Goal: Feedback & Contribution: Contribute content

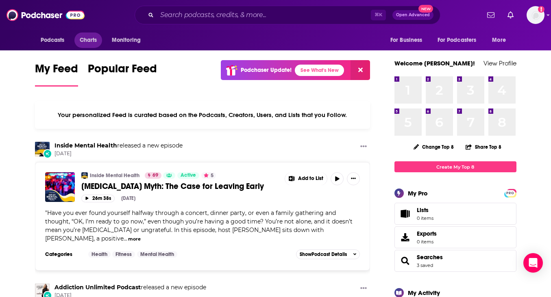
click at [89, 41] on span "Charts" at bounding box center [88, 40] width 17 height 11
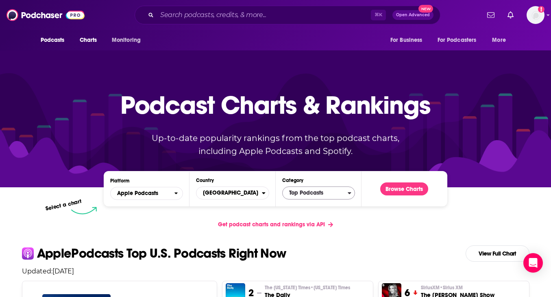
click at [306, 191] on span "Top Podcasts" at bounding box center [315, 193] width 65 height 14
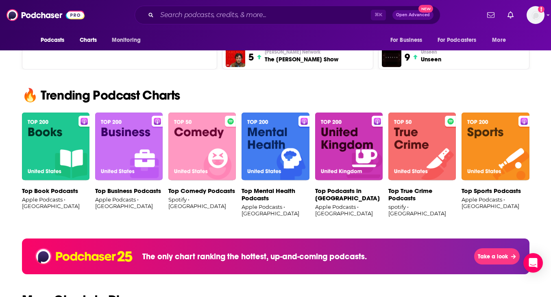
scroll to position [489, 0]
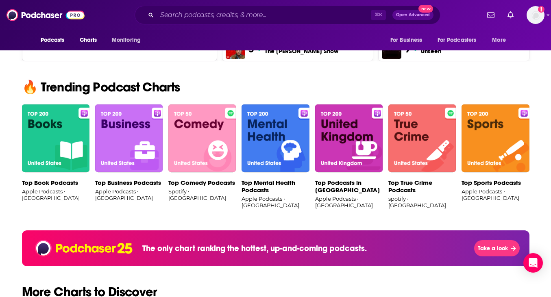
click at [275, 135] on img at bounding box center [274, 138] width 67 height 68
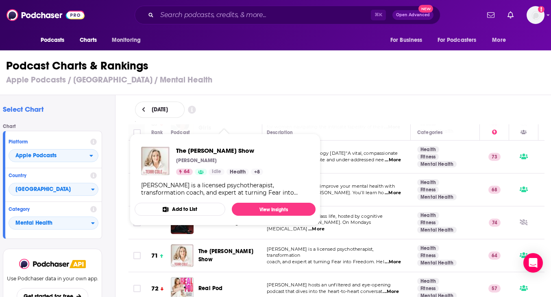
scroll to position [2286, 2]
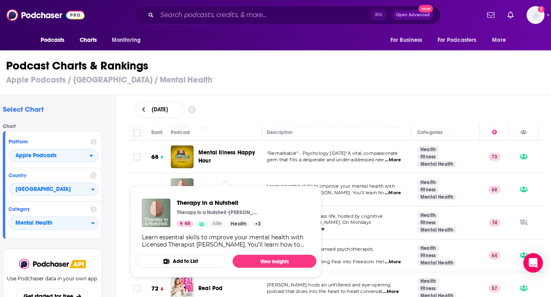
click at [208, 186] on span "Therapy in a Nutshell" at bounding box center [226, 189] width 57 height 7
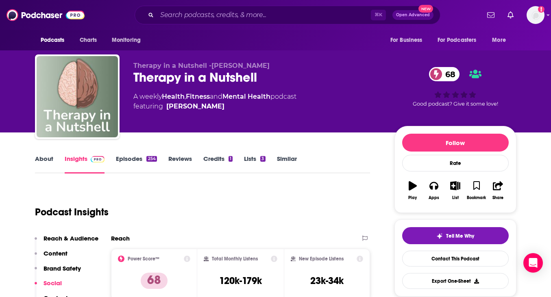
click at [132, 161] on link "Episodes 254" at bounding box center [136, 164] width 41 height 19
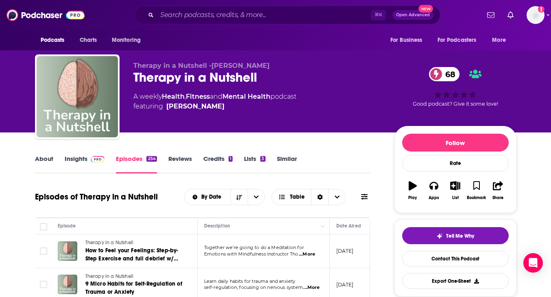
click at [77, 161] on link "Insights" at bounding box center [85, 164] width 40 height 19
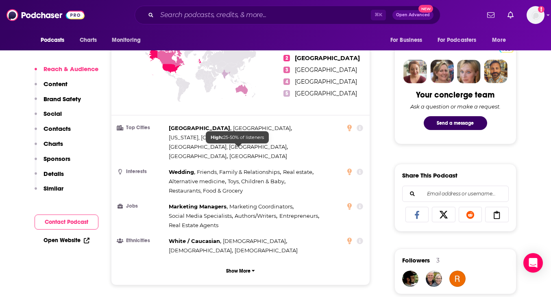
scroll to position [376, 0]
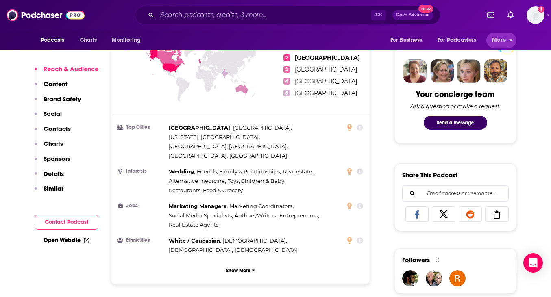
click at [496, 39] on span "More" at bounding box center [499, 40] width 14 height 11
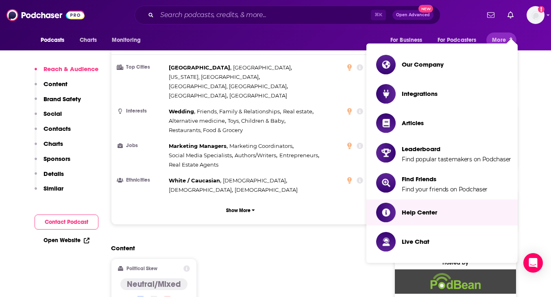
scroll to position [429, 0]
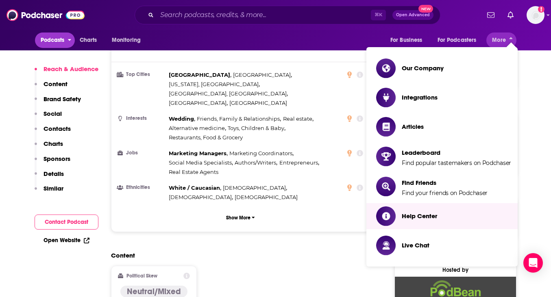
click at [64, 38] on span "Podcasts" at bounding box center [53, 40] width 24 height 11
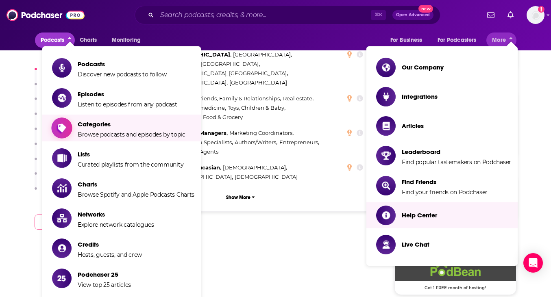
scroll to position [452, 0]
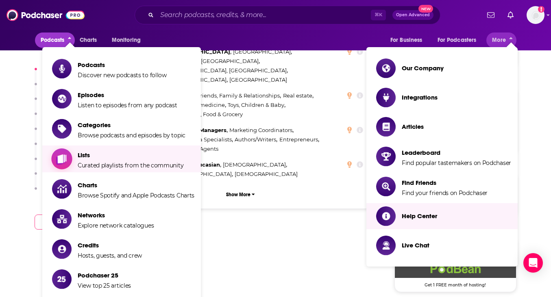
click at [100, 161] on span "Lists Curated playlists from the community" at bounding box center [131, 159] width 106 height 20
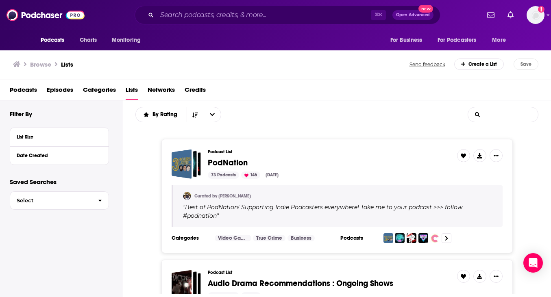
click at [491, 118] on input "List Search Input" at bounding box center [503, 114] width 70 height 15
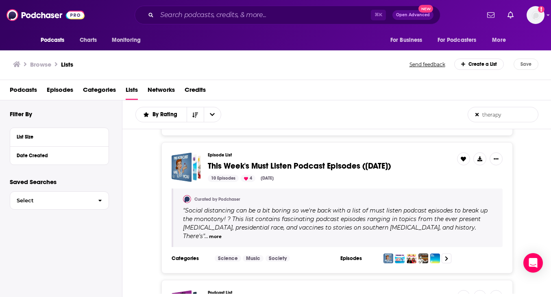
scroll to position [779, 0]
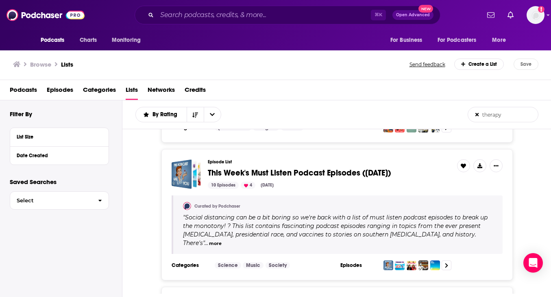
drag, startPoint x: 509, startPoint y: 117, endPoint x: 441, endPoint y: 117, distance: 68.3
click at [441, 117] on div "By Rating therapy List Search Input Search the results... therapy List Search I…" at bounding box center [336, 114] width 429 height 29
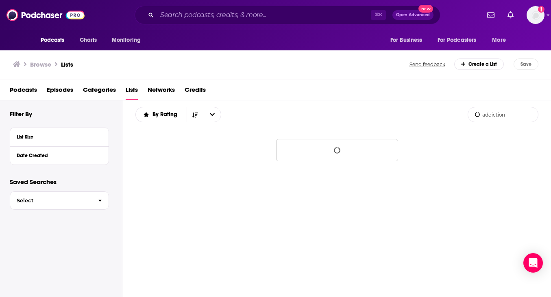
type input "addiction"
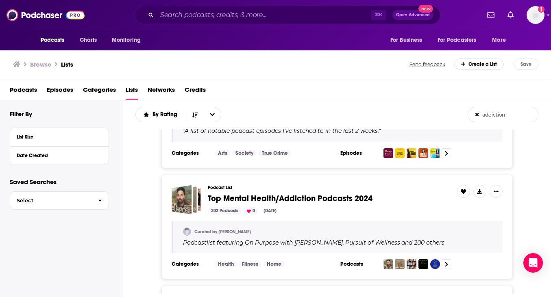
scroll to position [964, 0]
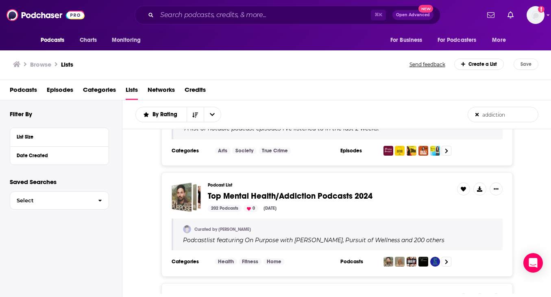
click at [265, 193] on span "Top Mental Health/Addiction Podcasts 2024" at bounding box center [290, 196] width 165 height 10
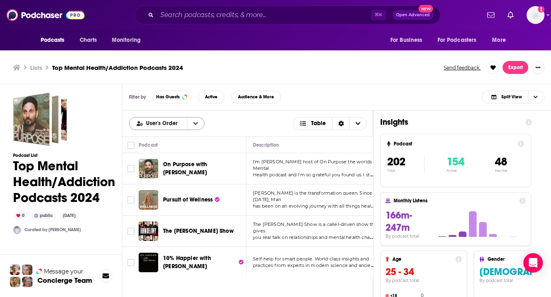
click at [194, 125] on icon "open menu" at bounding box center [195, 124] width 5 height 6
click at [194, 125] on icon "close menu" at bounding box center [195, 124] width 5 height 6
click at [174, 98] on span "Has Guests" at bounding box center [168, 97] width 24 height 4
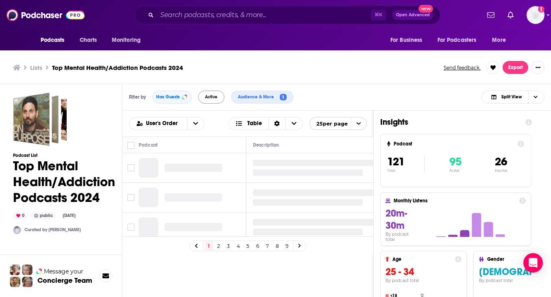
click at [207, 96] on span "Active" at bounding box center [211, 97] width 13 height 4
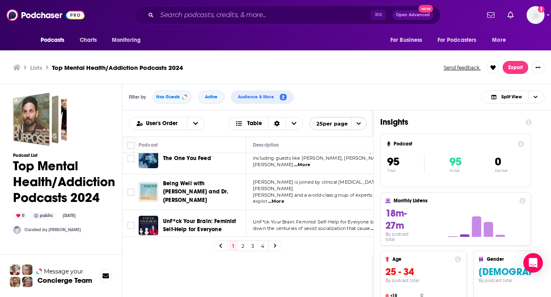
scroll to position [233, 0]
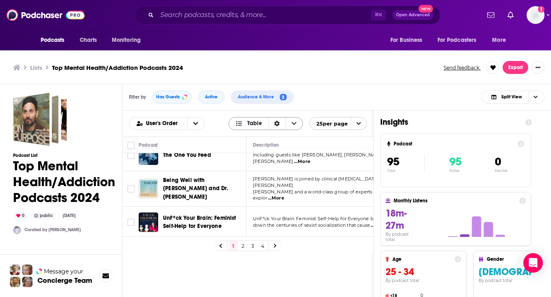
click at [251, 122] on span "Table" at bounding box center [254, 124] width 15 height 6
click at [356, 123] on icon "open menu" at bounding box center [358, 123] width 5 height 5
click at [340, 165] on button "100 per page" at bounding box center [338, 163] width 57 height 13
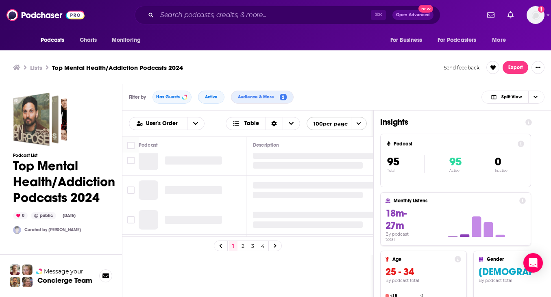
scroll to position [0, 0]
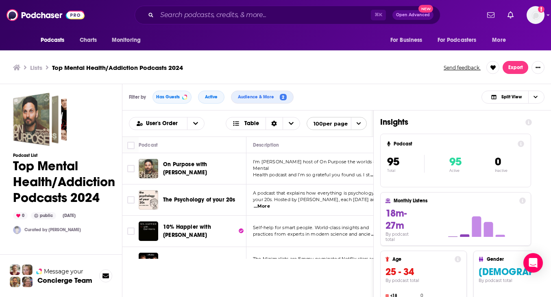
click at [511, 69] on button "Export" at bounding box center [515, 67] width 26 height 13
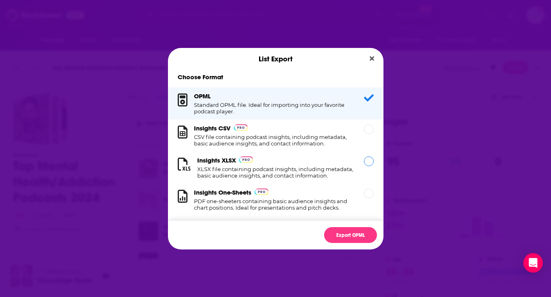
click at [254, 172] on h1 "XLSX file containing podcast insights, including metadata, basic audience insig…" at bounding box center [275, 172] width 157 height 13
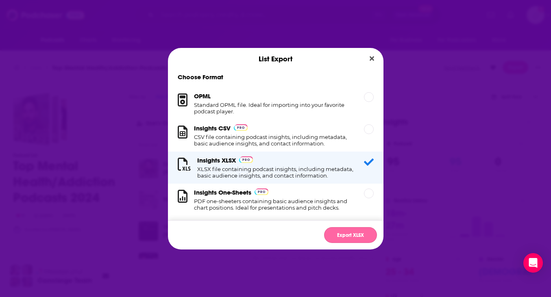
click at [347, 235] on button "Export XLSX" at bounding box center [350, 235] width 53 height 16
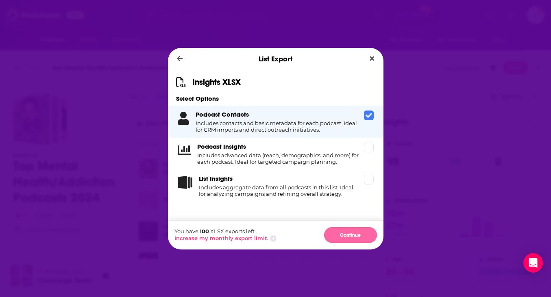
click at [351, 236] on button "Continue" at bounding box center [350, 235] width 53 height 16
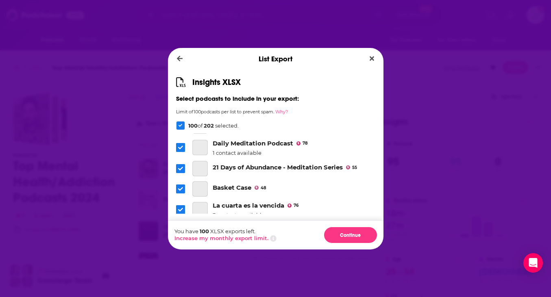
scroll to position [2000, 0]
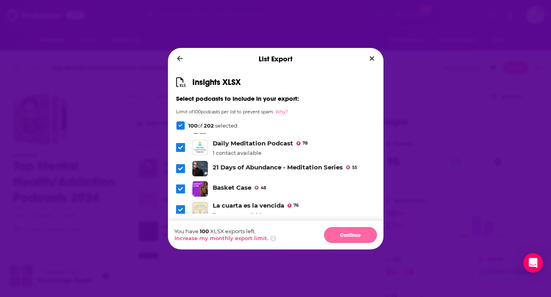
click at [346, 236] on button "Continue" at bounding box center [350, 235] width 53 height 16
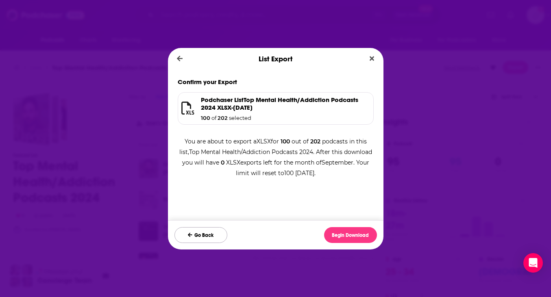
click at [202, 237] on button "Go Back" at bounding box center [200, 235] width 53 height 16
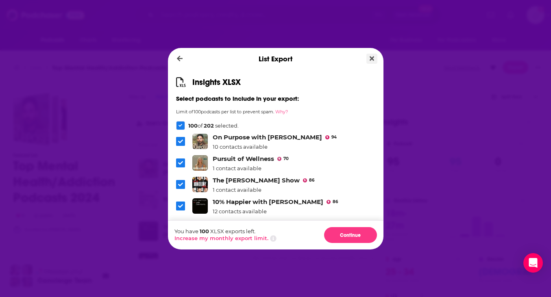
click at [374, 57] on icon "Close" at bounding box center [372, 58] width 4 height 4
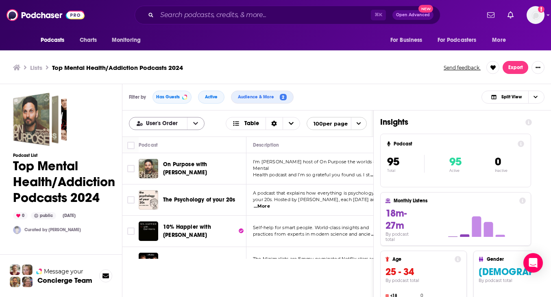
click at [198, 124] on button "open menu" at bounding box center [195, 123] width 17 height 12
click at [161, 164] on span "Power Score" at bounding box center [172, 164] width 52 height 4
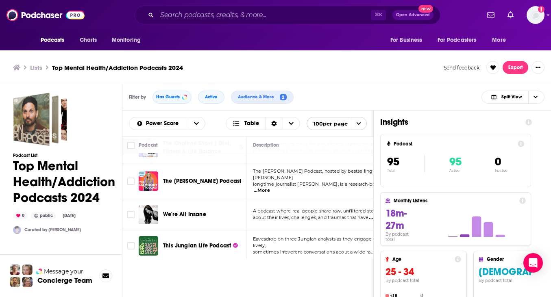
scroll to position [563, 0]
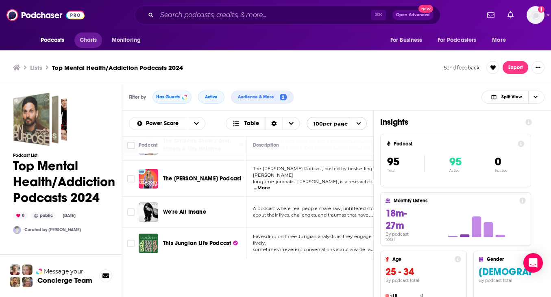
click at [89, 41] on span "Charts" at bounding box center [88, 40] width 17 height 11
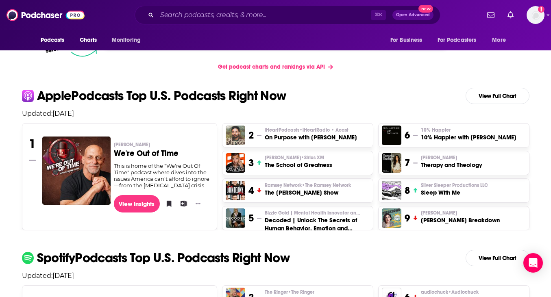
scroll to position [159, 0]
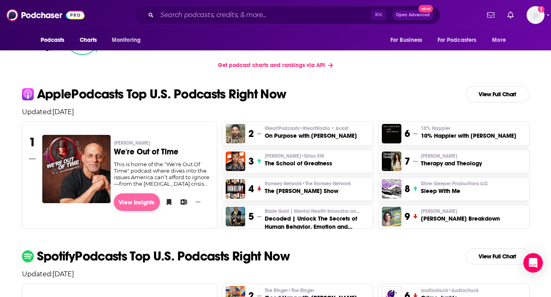
click at [133, 202] on link "View Insights" at bounding box center [137, 201] width 46 height 17
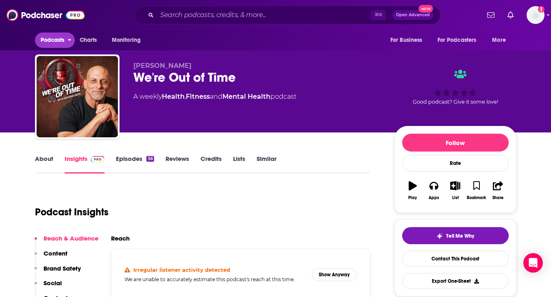
click at [56, 39] on span "Podcasts" at bounding box center [53, 40] width 24 height 11
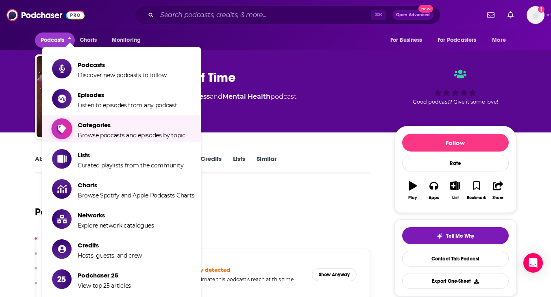
click at [109, 131] on span "Categories Browse podcasts and episodes by topic" at bounding box center [132, 129] width 108 height 20
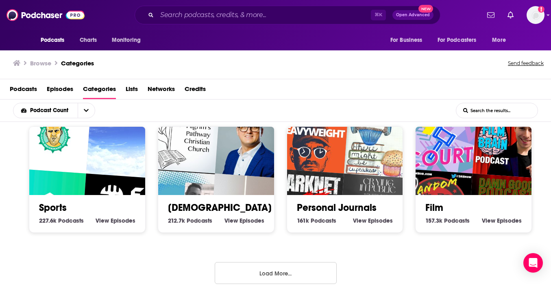
scroll to position [1, 0]
click at [276, 272] on button "Load More..." at bounding box center [276, 273] width 122 height 22
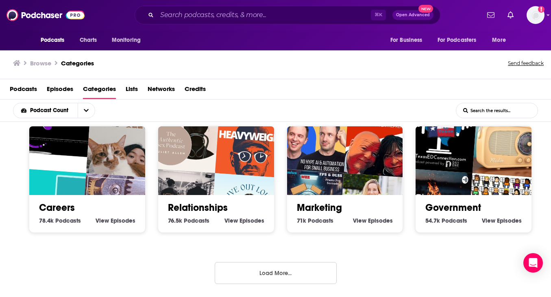
click at [257, 274] on button "Load More..." at bounding box center [276, 273] width 122 height 22
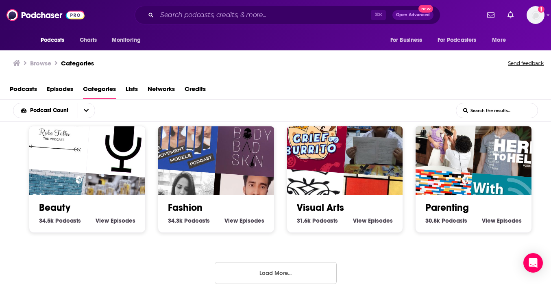
click at [261, 273] on button "Load More..." at bounding box center [276, 273] width 122 height 22
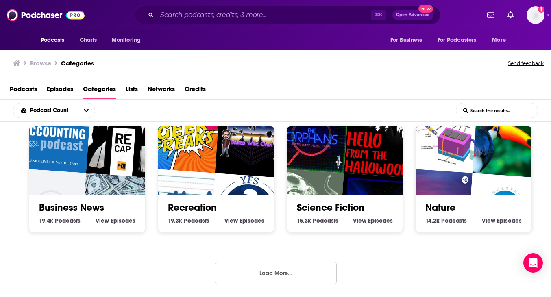
scroll to position [1801, 0]
click at [284, 273] on button "Load More..." at bounding box center [276, 273] width 122 height 22
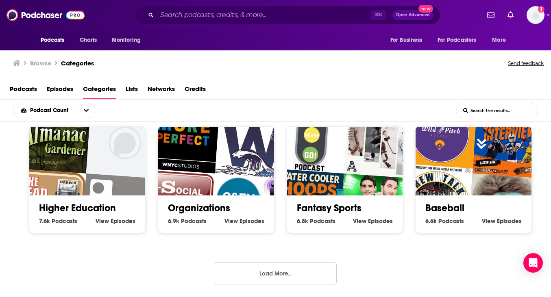
scroll to position [1, 0]
click at [273, 276] on button "Load More..." at bounding box center [276, 274] width 122 height 22
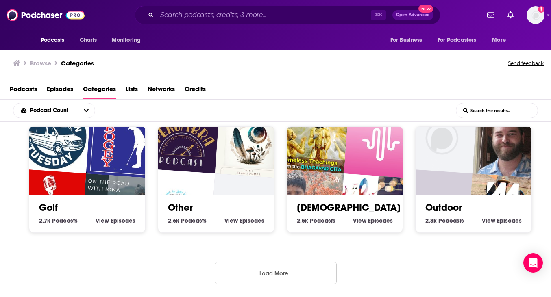
scroll to position [2758, 0]
click at [272, 267] on button "Load More..." at bounding box center [276, 273] width 122 height 22
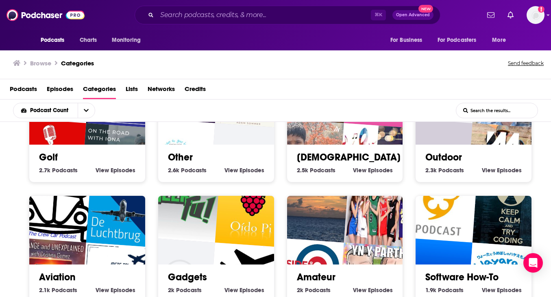
scroll to position [2811, 0]
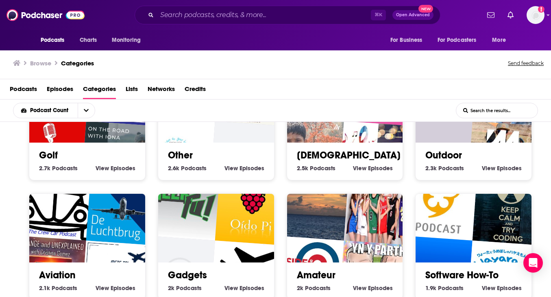
click at [309, 153] on link "[DEMOGRAPHIC_DATA]" at bounding box center [349, 155] width 104 height 12
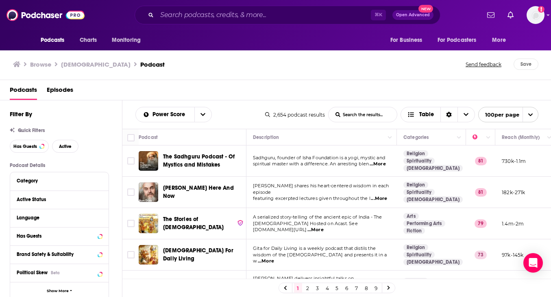
click at [181, 215] on div "Podcasts Charts Monitoring ⌘ K Open Advanced New For Business For Podcasters Mo…" at bounding box center [275, 148] width 551 height 297
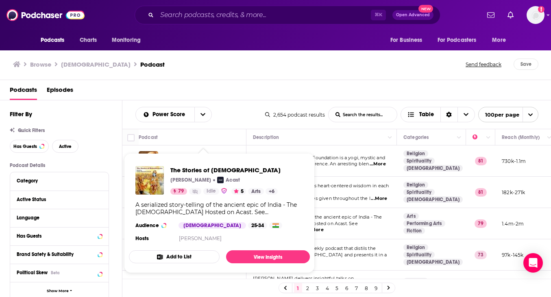
click at [145, 176] on img "The Stories of Mahabharata" at bounding box center [149, 180] width 28 height 28
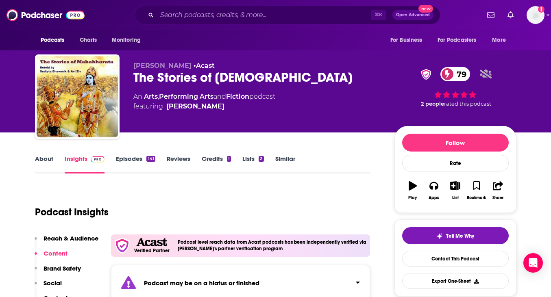
click at [125, 159] on link "Episodes 141" at bounding box center [135, 164] width 39 height 19
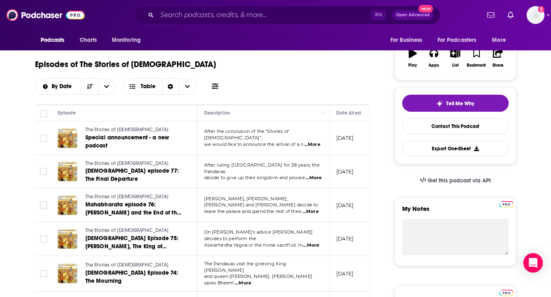
scroll to position [137, 0]
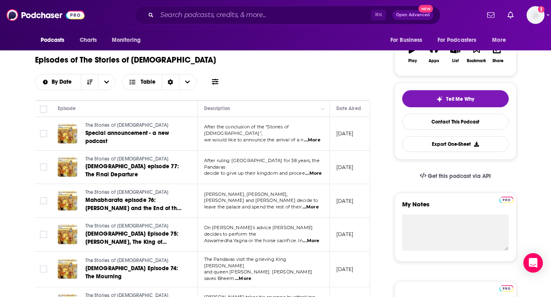
click at [314, 140] on span "...More" at bounding box center [312, 140] width 16 height 7
click at [232, 200] on span "Dhritarashtra, Gandhari, Kunti and Vidur decide to" at bounding box center [261, 197] width 114 height 12
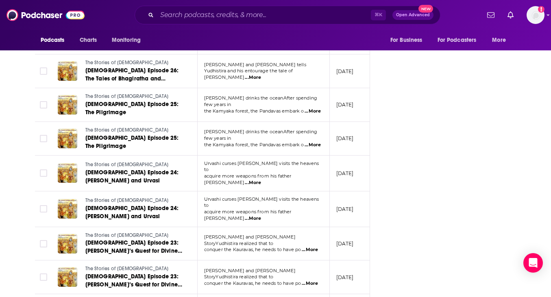
scroll to position [3332, 0]
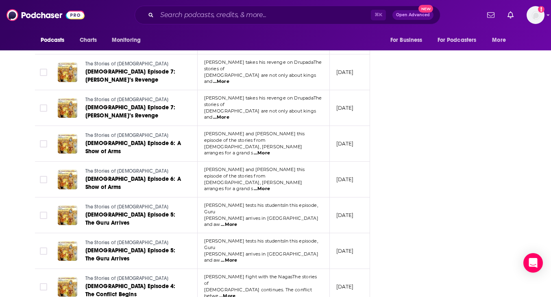
scroll to position [4642, 0]
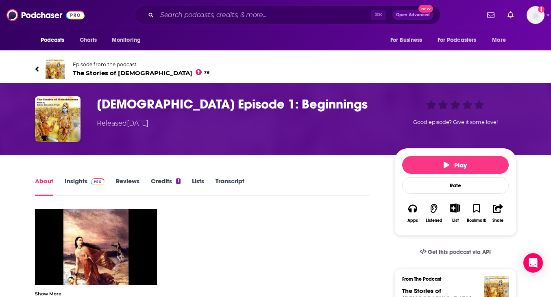
click at [84, 180] on link "Insights" at bounding box center [85, 186] width 40 height 19
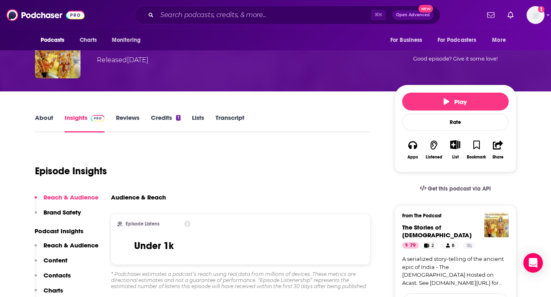
scroll to position [62, 0]
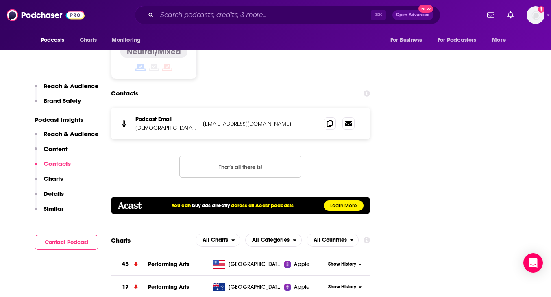
scroll to position [938, 0]
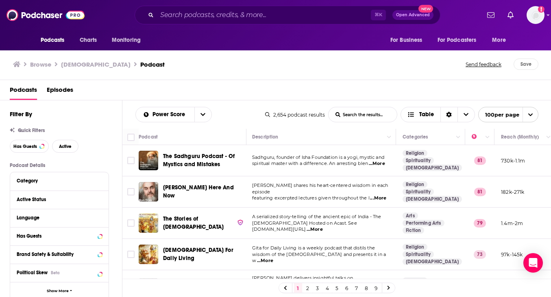
scroll to position [0, 1]
click at [380, 164] on span "...More" at bounding box center [377, 164] width 16 height 7
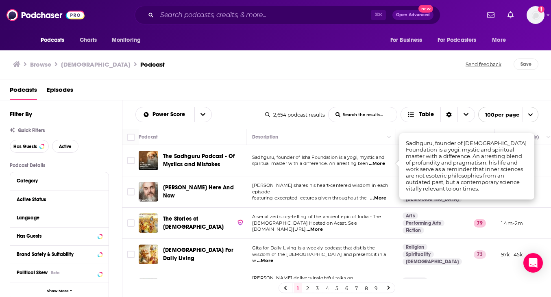
click at [331, 164] on span "spiritual master with a difference. An arresting blen" at bounding box center [310, 164] width 116 height 6
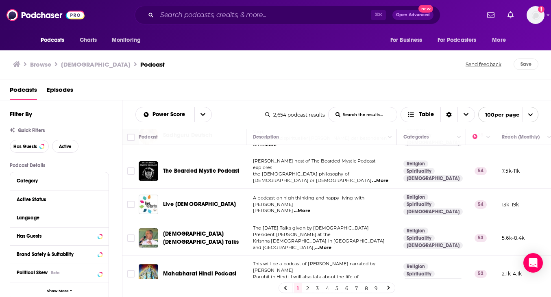
scroll to position [483, 0]
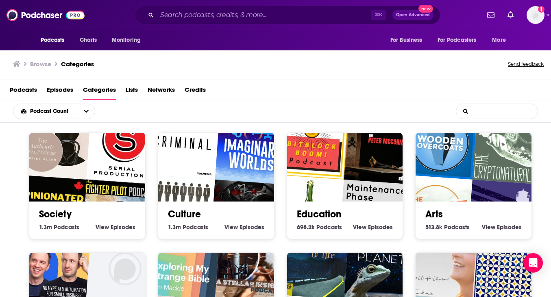
click at [498, 110] on input "List Search Input" at bounding box center [496, 111] width 81 height 15
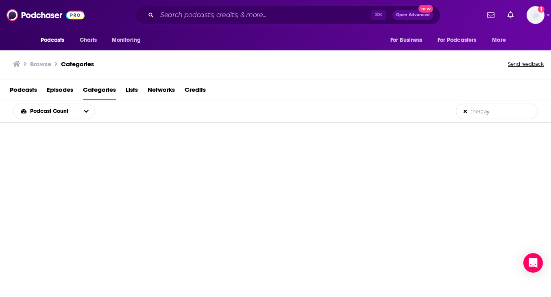
drag, startPoint x: 498, startPoint y: 113, endPoint x: 405, endPoint y: 110, distance: 92.7
click at [404, 111] on div "Podcast Count therapy List Search Input Search the results..." at bounding box center [275, 111] width 551 height 22
type input "addiction"
drag, startPoint x: 499, startPoint y: 110, endPoint x: 466, endPoint y: 113, distance: 33.0
click at [492, 110] on input "addiction" at bounding box center [496, 111] width 81 height 15
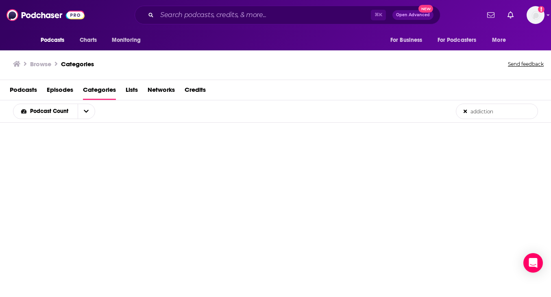
click at [466, 113] on icon at bounding box center [465, 111] width 4 height 4
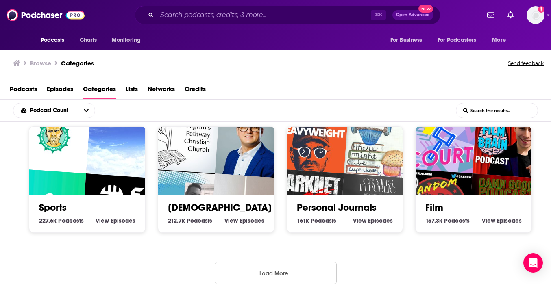
scroll to position [1, 0]
click at [318, 283] on button "Load More..." at bounding box center [276, 273] width 122 height 22
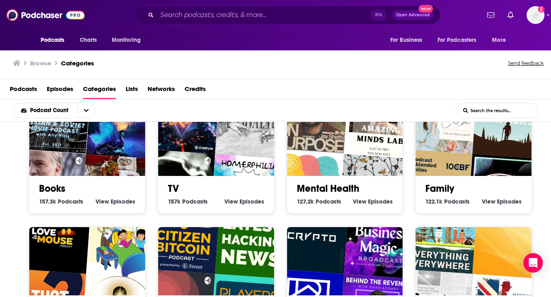
scroll to position [504, 0]
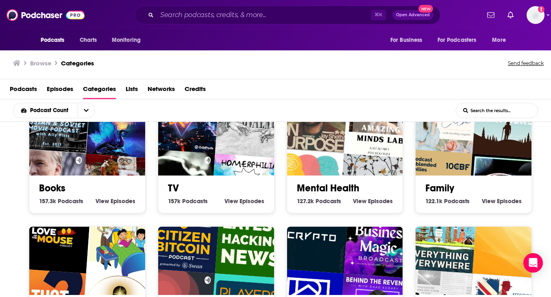
click at [339, 179] on div "Mental Health 127.2k Mental Health Podcasts View Mental Health Episodes" at bounding box center [344, 191] width 103 height 31
click at [326, 191] on link "Mental Health" at bounding box center [328, 188] width 63 height 12
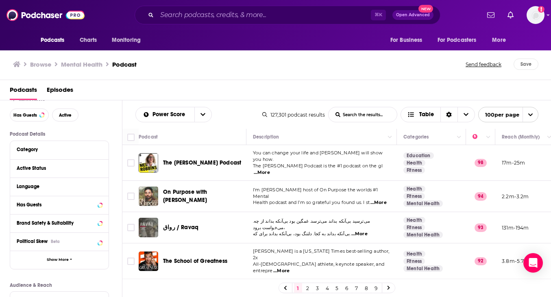
scroll to position [32, 0]
click at [41, 167] on div "Active Status" at bounding box center [49, 168] width 65 height 6
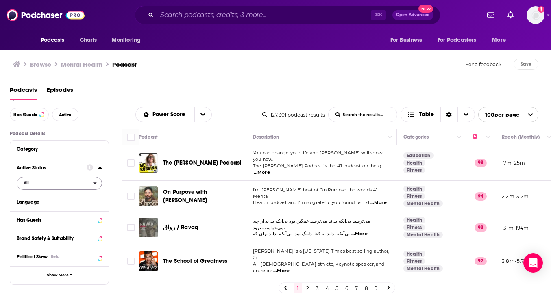
click at [75, 180] on span "All" at bounding box center [55, 183] width 76 height 11
click at [65, 211] on span "17k" at bounding box center [82, 210] width 38 height 4
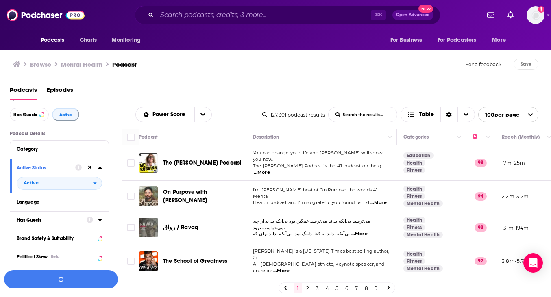
click at [42, 222] on div "Has Guests" at bounding box center [49, 220] width 65 height 6
click at [58, 237] on span "All" at bounding box center [55, 235] width 76 height 11
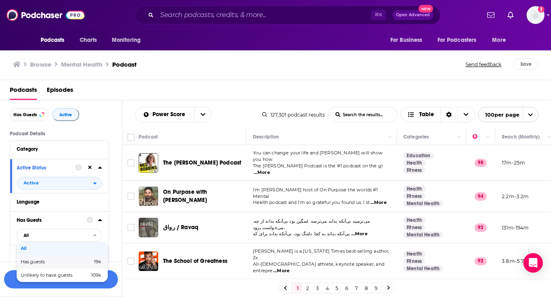
click at [52, 263] on span "Has guests" at bounding box center [45, 262] width 48 height 4
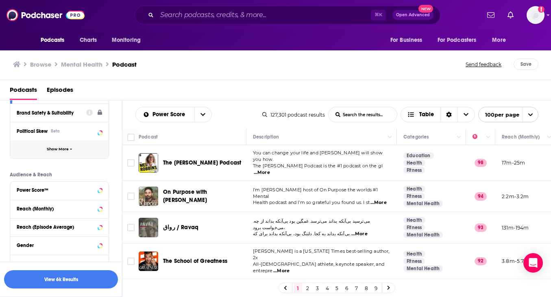
scroll to position [174, 0]
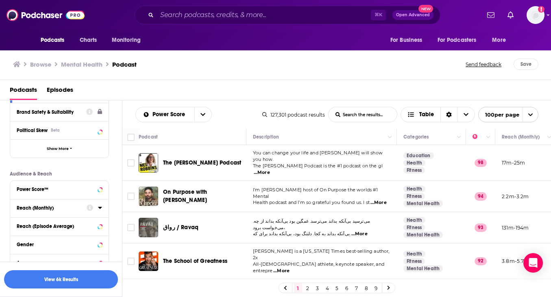
click at [54, 211] on div "Reach (Monthly)" at bounding box center [49, 208] width 65 height 6
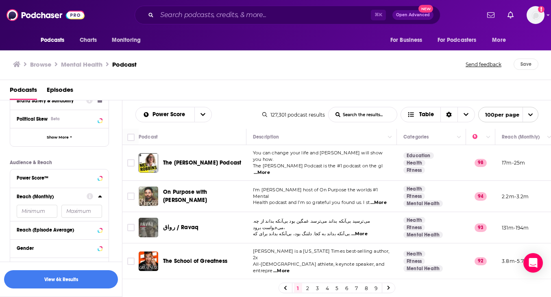
scroll to position [183, 0]
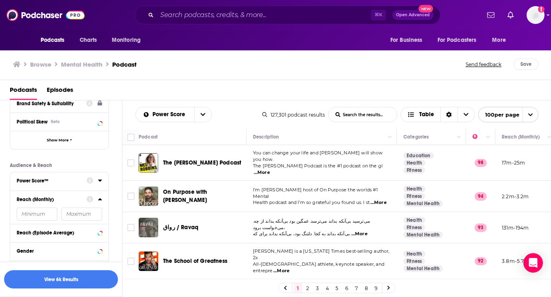
click at [61, 185] on button "Power Score™" at bounding box center [52, 181] width 70 height 10
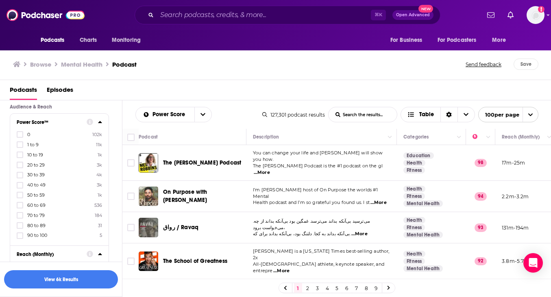
scroll to position [243, 0]
click at [89, 92] on div "Podcasts Episodes" at bounding box center [277, 91] width 535 height 17
click at [89, 103] on p "Audience & Reach" at bounding box center [59, 105] width 99 height 6
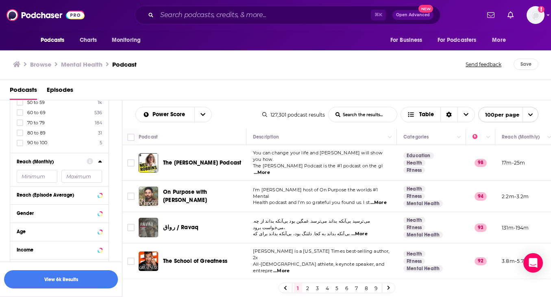
scroll to position [335, 0]
click at [72, 196] on div "Reach (Episode Average)" at bounding box center [49, 194] width 65 height 6
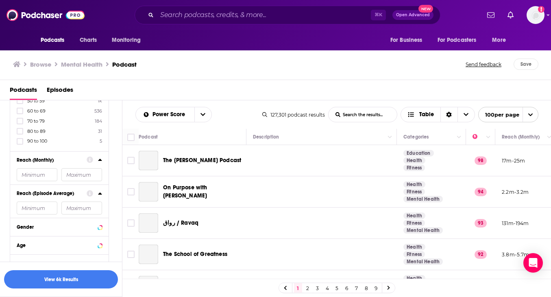
click at [101, 194] on icon at bounding box center [100, 193] width 4 height 2
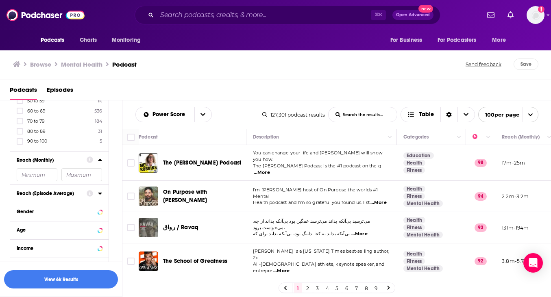
click at [101, 194] on icon at bounding box center [100, 193] width 4 height 7
click at [43, 209] on input "number" at bounding box center [37, 208] width 41 height 13
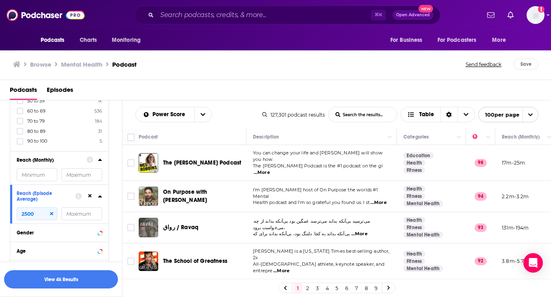
click at [110, 216] on div "Podcast Details Category Active Status Active Language Has Guests Has guests Br…" at bounding box center [66, 62] width 112 height 470
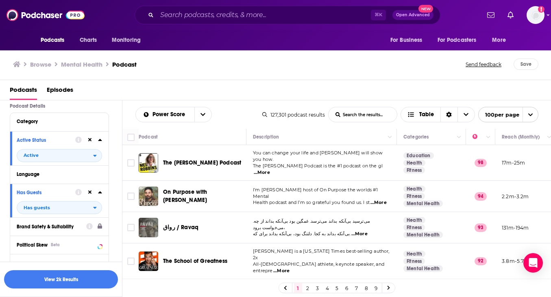
scroll to position [61, 0]
click at [30, 173] on div "Language" at bounding box center [55, 173] width 76 height 6
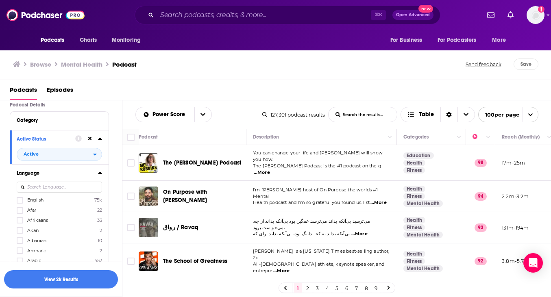
click at [33, 199] on span "English" at bounding box center [35, 200] width 16 height 6
click at [20, 203] on input "multiSelectOption-en-0" at bounding box center [20, 203] width 0 height 0
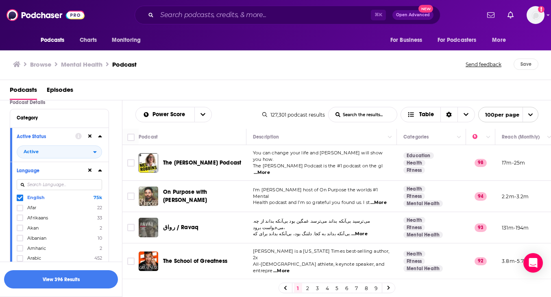
scroll to position [62, 0]
click at [28, 119] on div "Category" at bounding box center [55, 119] width 76 height 6
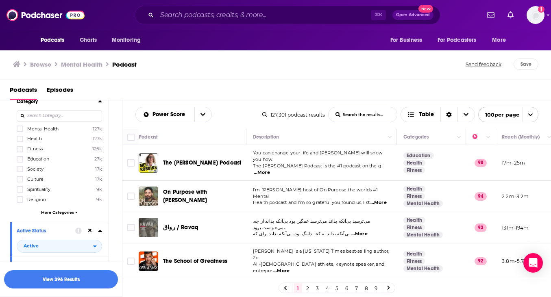
scroll to position [81, 0]
click at [59, 210] on span "More Categories" at bounding box center [57, 210] width 33 height 4
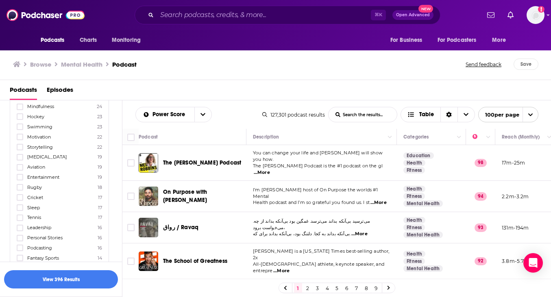
scroll to position [971, 0]
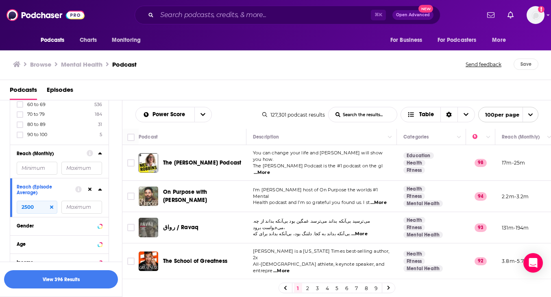
scroll to position [3315, 0]
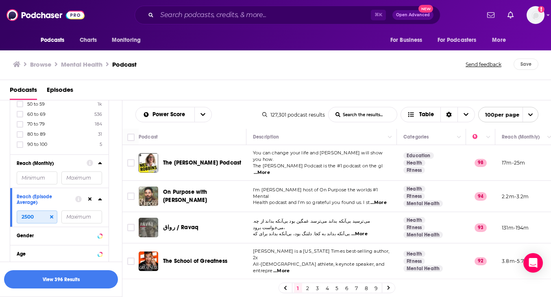
drag, startPoint x: 41, startPoint y: 214, endPoint x: 1, endPoint y: 215, distance: 39.9
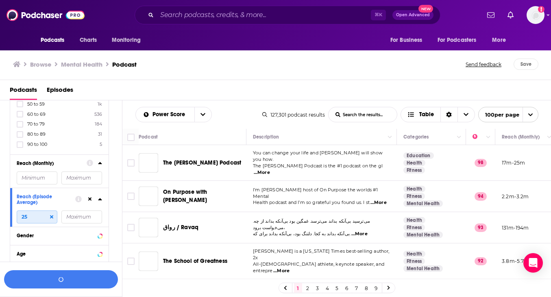
type input "2"
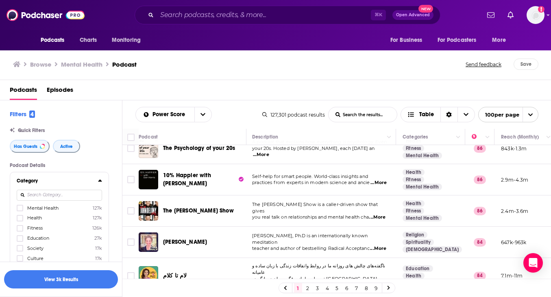
scroll to position [0, 0]
type input "5000"
click at [21, 186] on div at bounding box center [59, 195] width 85 height 19
click at [30, 181] on div "Category" at bounding box center [55, 181] width 76 height 6
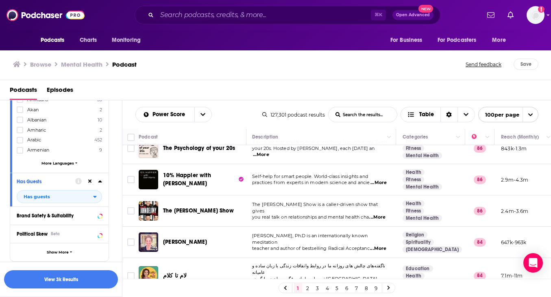
scroll to position [185, 0]
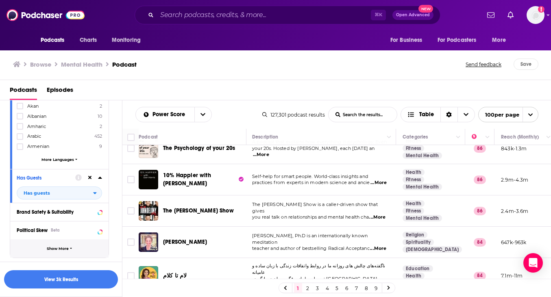
click at [61, 249] on span "Show More" at bounding box center [58, 249] width 22 height 4
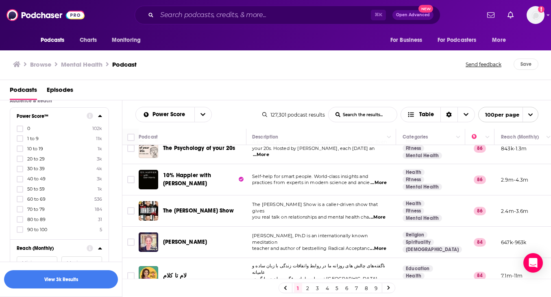
scroll to position [529, 0]
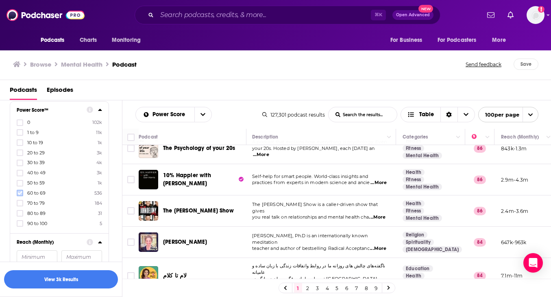
click at [22, 194] on icon at bounding box center [19, 193] width 5 height 5
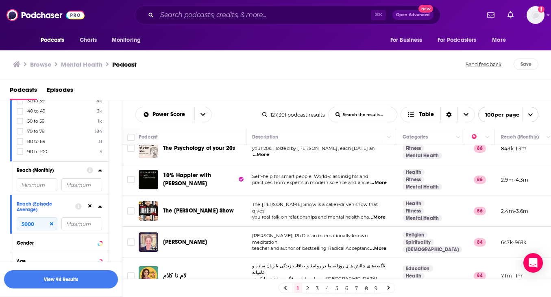
scroll to position [634, 0]
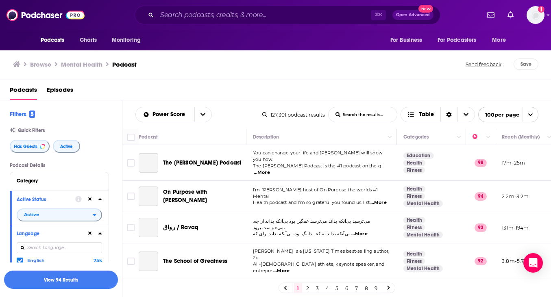
scroll to position [339, 1]
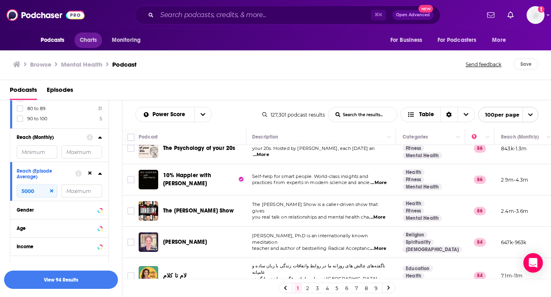
click at [85, 38] on span "Charts" at bounding box center [88, 40] width 17 height 11
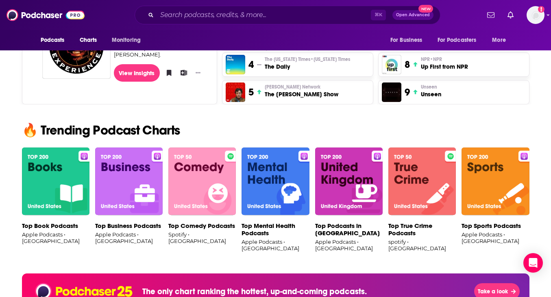
scroll to position [448, 0]
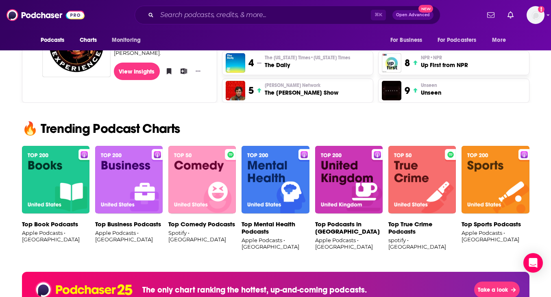
click at [275, 173] on img at bounding box center [274, 180] width 67 height 68
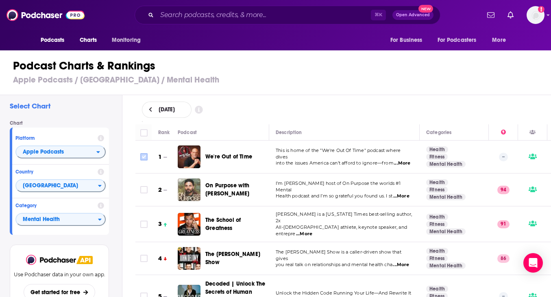
click at [146, 158] on input "Toggle select row" at bounding box center [143, 156] width 7 height 7
checkbox input "true"
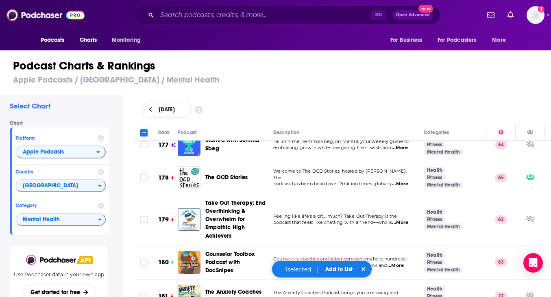
scroll to position [6073, 2]
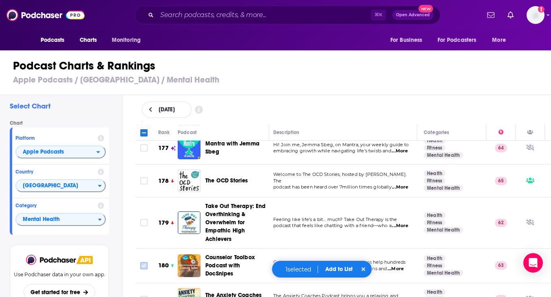
click at [142, 262] on input "Toggle select row" at bounding box center [143, 265] width 7 height 7
checkbox input "true"
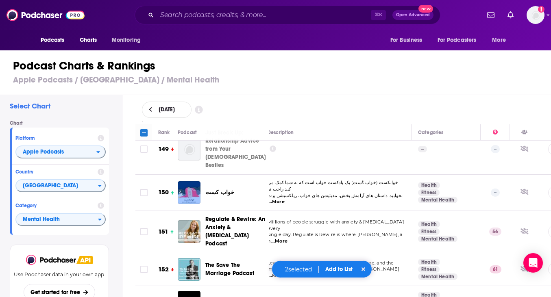
scroll to position [5115, 8]
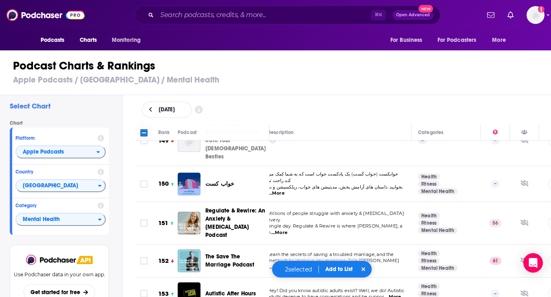
click at [285, 264] on span "...More" at bounding box center [276, 267] width 16 height 7
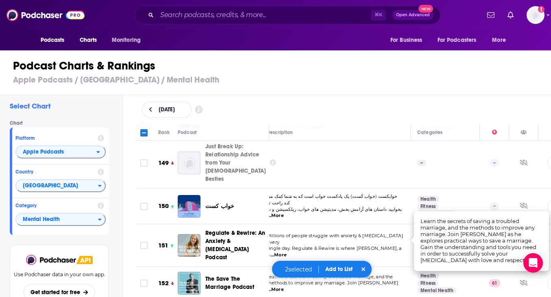
scroll to position [5093, 8]
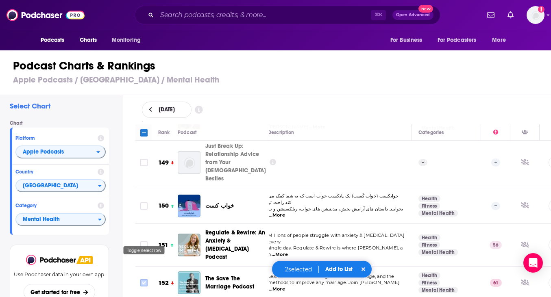
click at [143, 279] on input "Toggle select row" at bounding box center [143, 282] width 7 height 7
checkbox input "true"
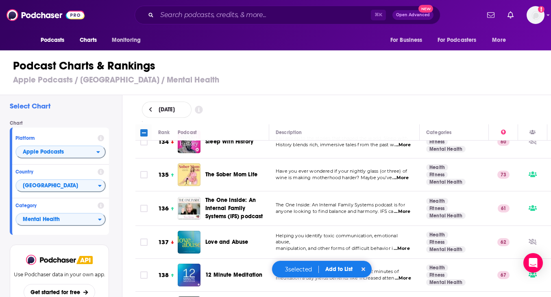
scroll to position [4610, 0]
click at [146, 239] on input "Toggle select row" at bounding box center [143, 242] width 7 height 7
checkbox input "true"
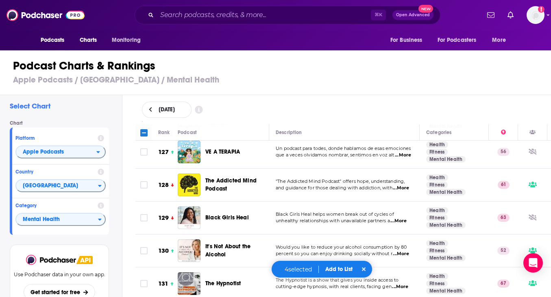
scroll to position [4365, 0]
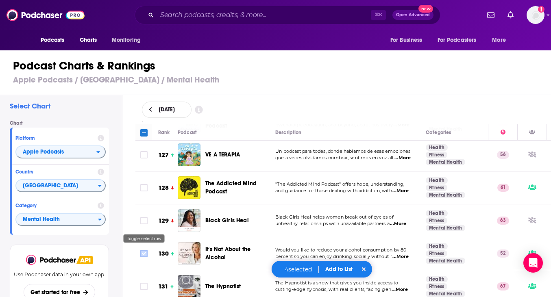
click at [143, 250] on input "Toggle select row" at bounding box center [143, 253] width 7 height 7
checkbox input "true"
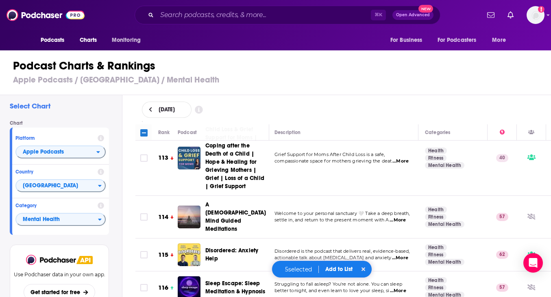
scroll to position [3866, 1]
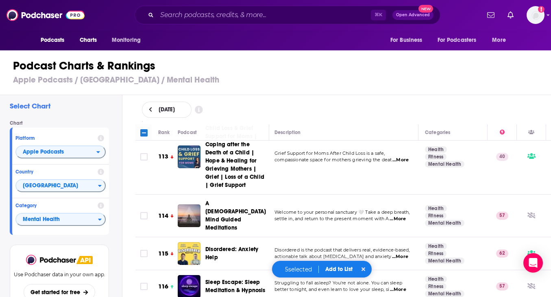
click at [399, 254] on span "...More" at bounding box center [400, 257] width 16 height 7
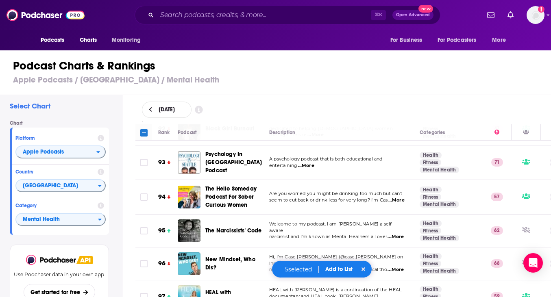
scroll to position [3161, 7]
click at [387, 234] on span "...More" at bounding box center [395, 237] width 16 height 7
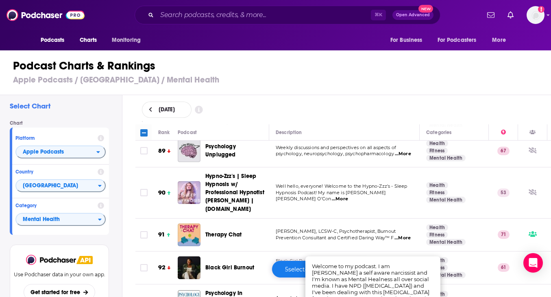
scroll to position [3022, 0]
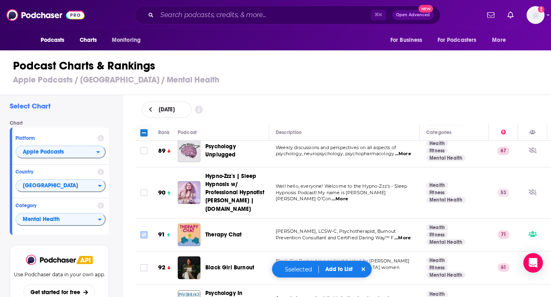
click at [143, 231] on input "Toggle select row" at bounding box center [143, 234] width 7 height 7
checkbox input "true"
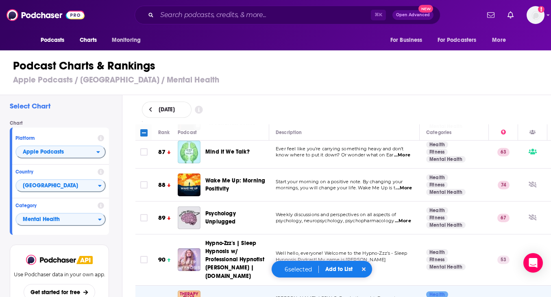
scroll to position [2953, 1]
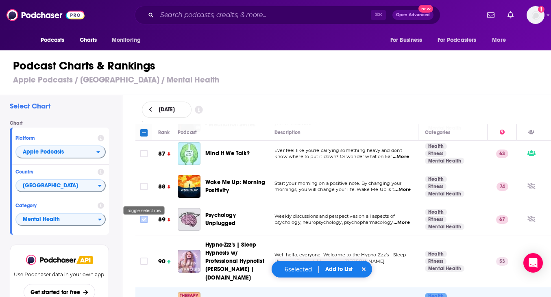
click at [143, 216] on input "Toggle select row" at bounding box center [143, 219] width 7 height 7
checkbox input "true"
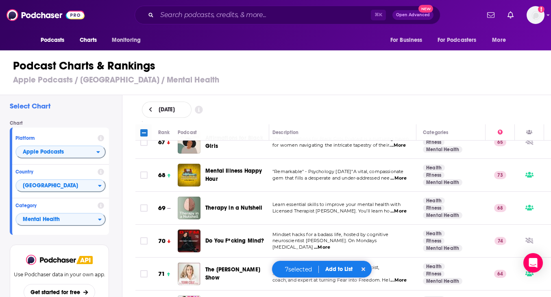
scroll to position [2270, 3]
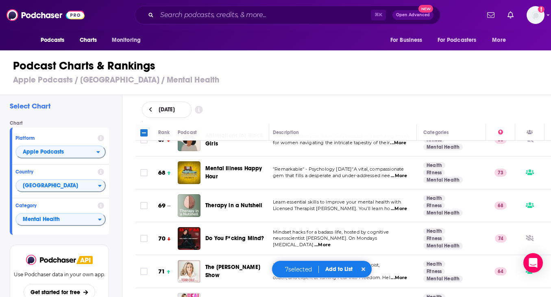
click at [144, 189] on td at bounding box center [143, 205] width 16 height 33
click at [143, 202] on input "Toggle select row" at bounding box center [143, 205] width 7 height 7
checkbox input "true"
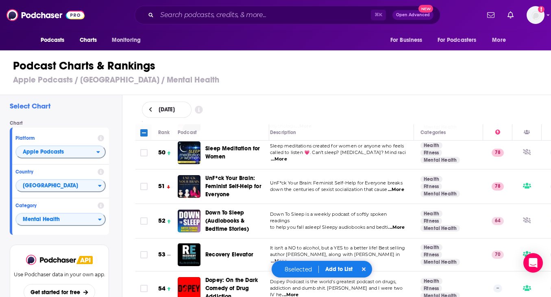
scroll to position [1679, 6]
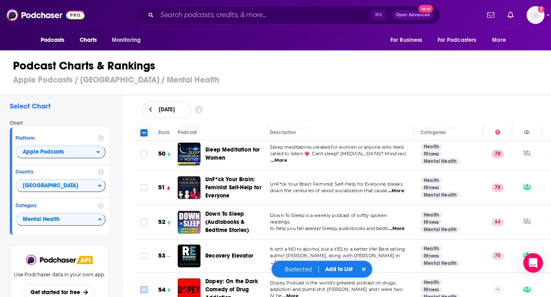
click at [143, 286] on input "Toggle select row" at bounding box center [143, 289] width 7 height 7
checkbox input "true"
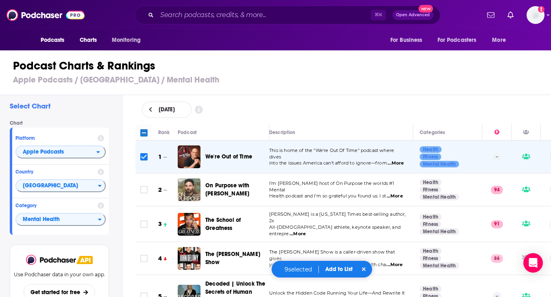
scroll to position [0, 7]
click at [337, 270] on button "Add to List" at bounding box center [339, 269] width 40 height 7
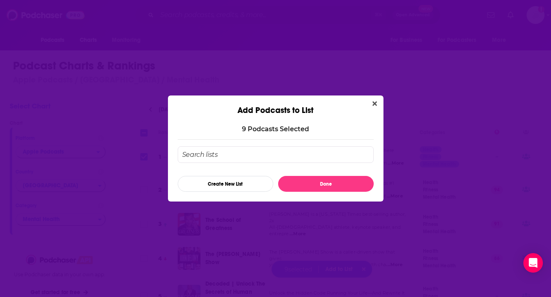
click at [258, 158] on input "Add Podcast To List" at bounding box center [276, 154] width 196 height 17
click at [234, 181] on button "Create New List" at bounding box center [226, 184] width 96 height 16
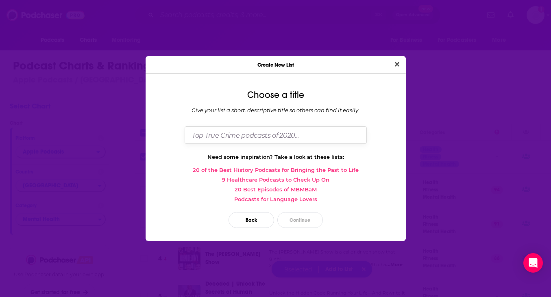
click at [249, 135] on input "Dialog" at bounding box center [276, 134] width 182 height 17
click at [248, 221] on button "Back" at bounding box center [251, 220] width 46 height 16
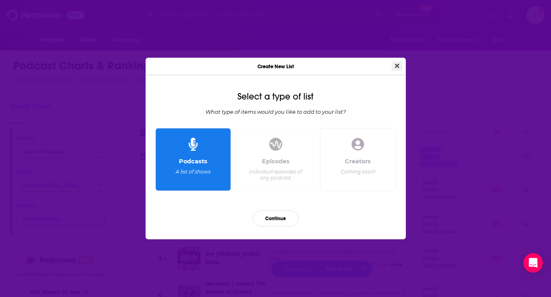
click at [397, 66] on icon "Close" at bounding box center [397, 65] width 4 height 4
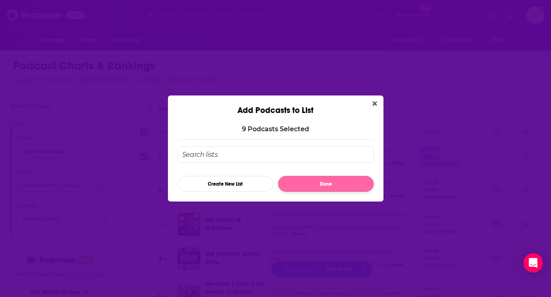
click at [330, 183] on button "Done" at bounding box center [326, 184] width 96 height 16
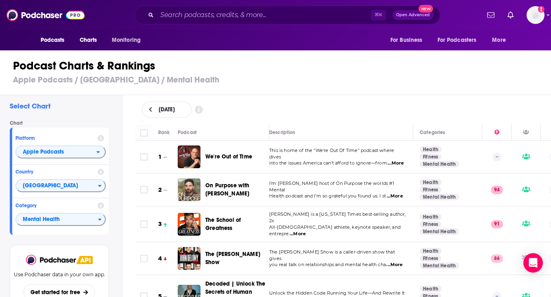
checkbox input "false"
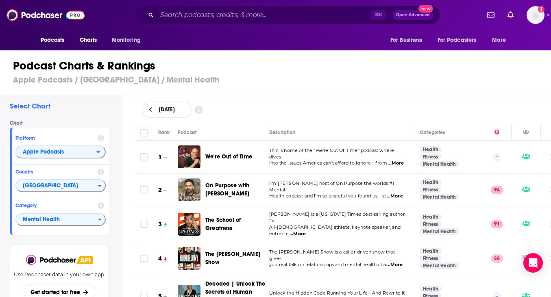
checkbox input "false"
click at [59, 40] on span "Podcasts" at bounding box center [53, 40] width 24 height 11
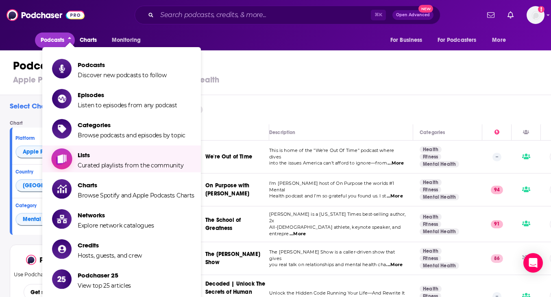
click at [88, 159] on span "Lists Curated playlists from the community" at bounding box center [131, 159] width 106 height 20
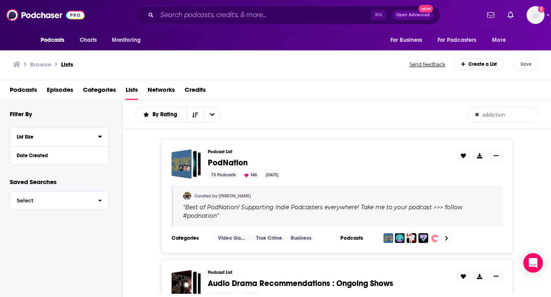
click at [24, 139] on div "List Size" at bounding box center [55, 137] width 76 height 6
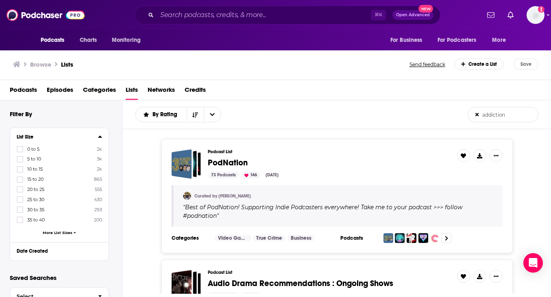
click at [49, 230] on div "0 to 5 2k 5 to 10 3k 10 to 15 2k 15 to 20 865 20 to 25 555 25 to 30 430 30 to 3…" at bounding box center [59, 192] width 85 height 93
click at [49, 232] on span "More List Sizes" at bounding box center [58, 232] width 30 height 4
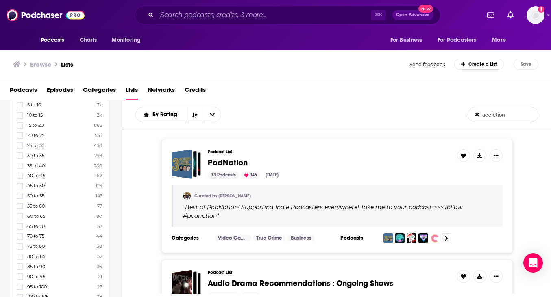
scroll to position [70, 0]
click at [39, 272] on span "95 to 100" at bounding box center [37, 272] width 20 height 6
click at [20, 274] on input "multiSelectOption-95-19" at bounding box center [20, 274] width 0 height 0
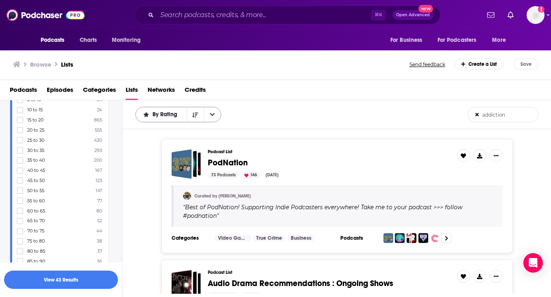
click at [211, 115] on icon "open menu" at bounding box center [212, 114] width 5 height 3
click at [191, 117] on button "Sort Direction" at bounding box center [195, 114] width 17 height 15
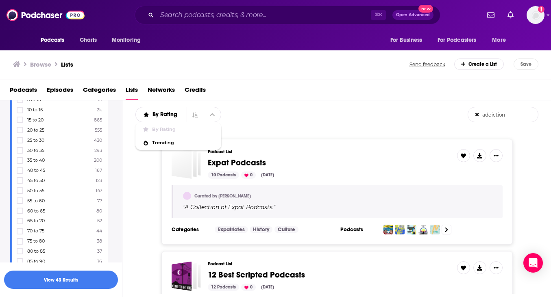
click at [306, 108] on div "By Rating By Rating Trending addiction List Search Input Search the results..." at bounding box center [301, 114] width 332 height 15
click at [175, 118] on div "By Rating" at bounding box center [178, 114] width 86 height 15
click at [162, 117] on span "By Rating" at bounding box center [166, 115] width 28 height 6
click at [283, 112] on div "By Rating By Rating Trending addiction List Search Input Search the results..." at bounding box center [301, 114] width 332 height 15
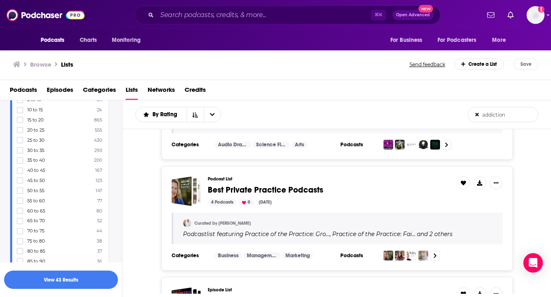
scroll to position [210, 0]
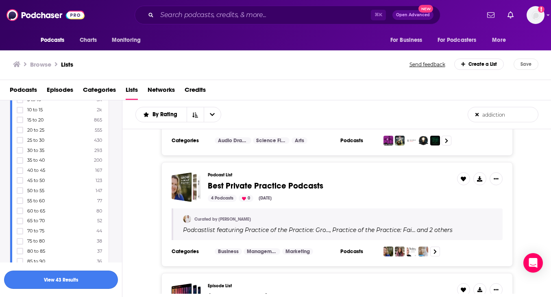
click at [56, 280] on button "View 43 Results" at bounding box center [61, 280] width 114 height 18
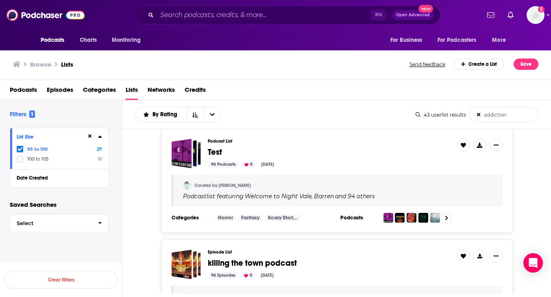
scroll to position [1713, 0]
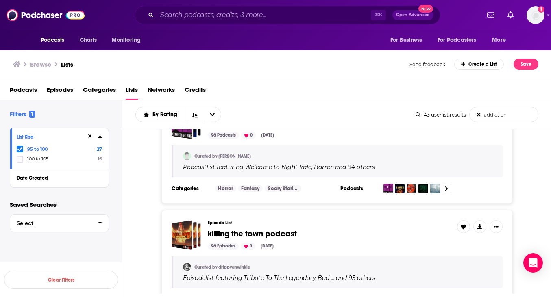
click at [87, 135] on button at bounding box center [90, 136] width 7 height 7
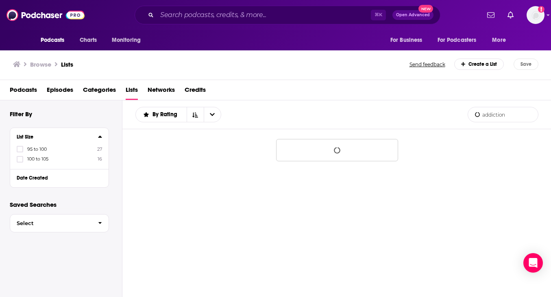
scroll to position [0, 0]
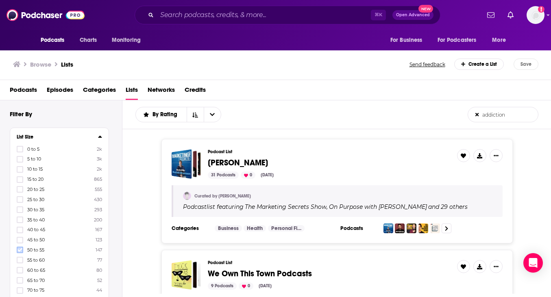
click at [20, 250] on icon at bounding box center [19, 250] width 5 height 5
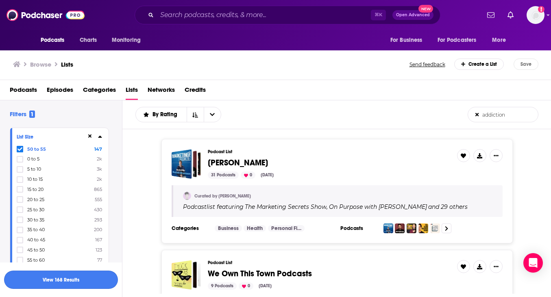
click at [46, 278] on button "View 168 Results" at bounding box center [61, 280] width 114 height 18
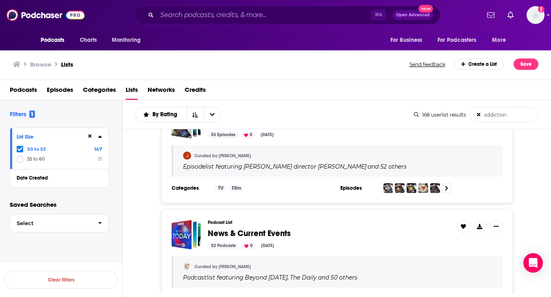
scroll to position [2508, 0]
click at [89, 137] on icon at bounding box center [90, 137] width 4 height 4
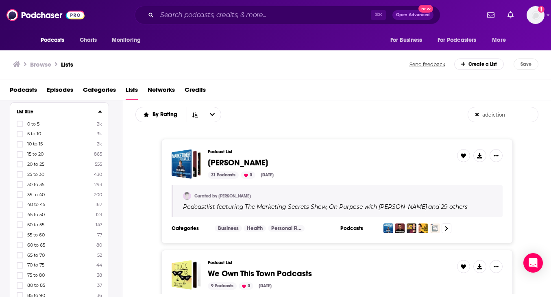
scroll to position [28, 0]
click at [101, 90] on span "Categories" at bounding box center [99, 91] width 33 height 17
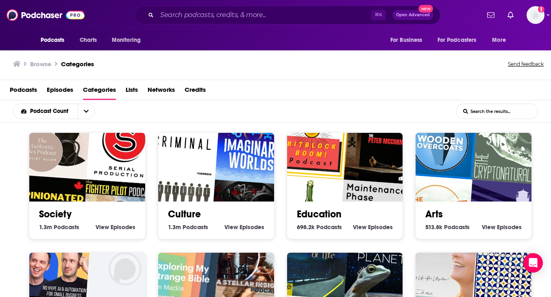
click at [133, 86] on span "Lists" at bounding box center [132, 91] width 12 height 17
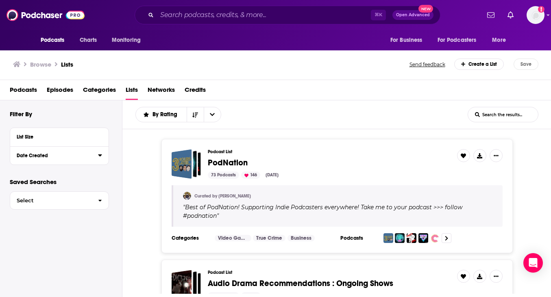
click at [37, 153] on div "Date Created" at bounding box center [55, 156] width 76 height 6
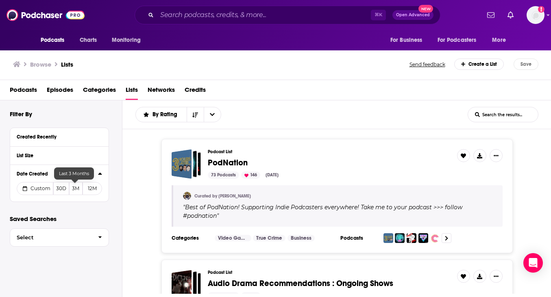
click at [76, 189] on button "3M" at bounding box center [76, 188] width 14 height 13
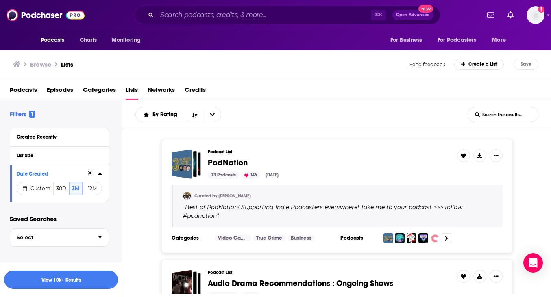
click at [69, 280] on button "View 10k+ Results" at bounding box center [61, 280] width 114 height 18
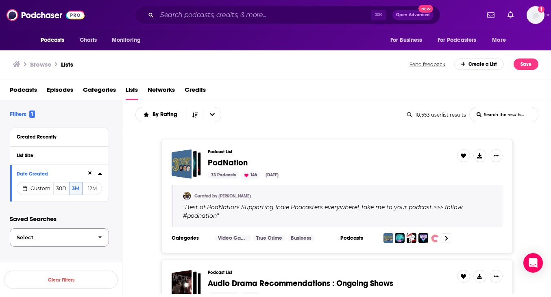
click at [67, 241] on button "Select" at bounding box center [59, 237] width 99 height 18
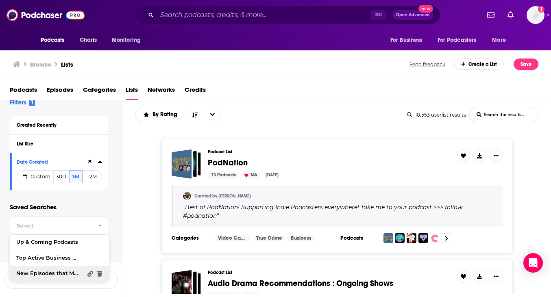
scroll to position [12, 0]
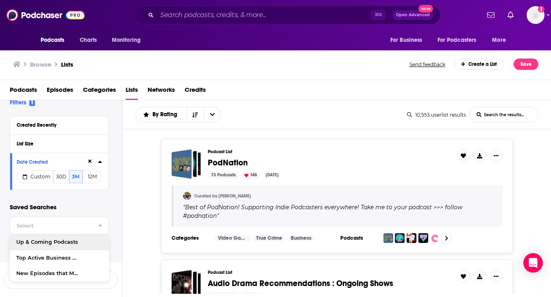
click at [143, 214] on div "Podcast List PodNation 73 Podcasts 146 Aug 30, 2025 Curated by Alex " Best of P…" at bounding box center [336, 196] width 429 height 114
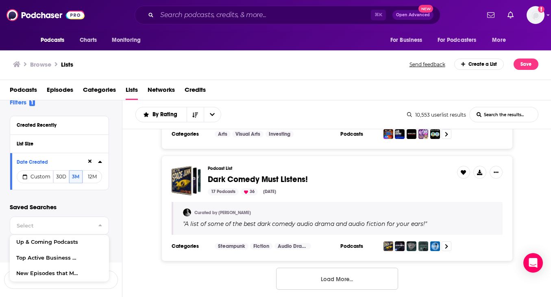
scroll to position [2936, 0]
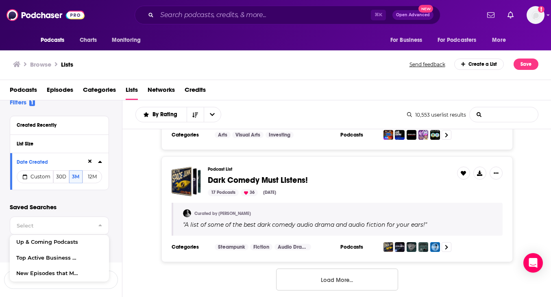
click at [494, 112] on input "List Search Input" at bounding box center [504, 114] width 68 height 15
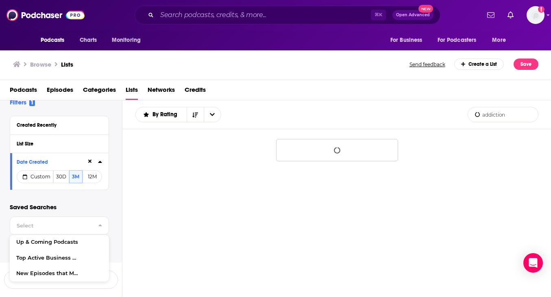
type input "addiction"
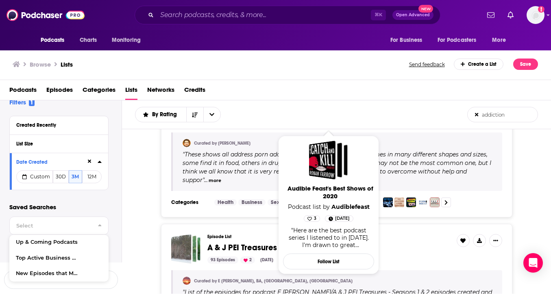
scroll to position [478, 0]
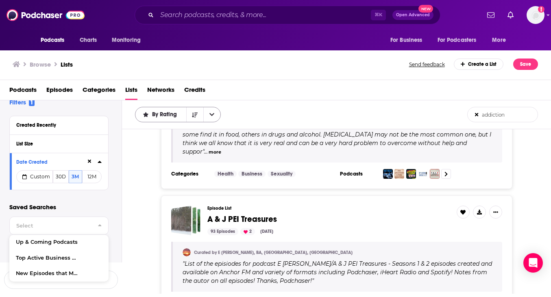
click at [170, 116] on span "By Rating" at bounding box center [166, 115] width 28 height 6
click at [163, 145] on span "Trending" at bounding box center [183, 143] width 63 height 4
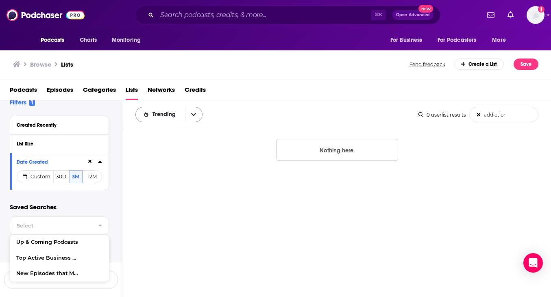
click at [169, 116] on span "Trending" at bounding box center [165, 115] width 26 height 6
click at [166, 132] on span "By Rating" at bounding box center [174, 129] width 44 height 4
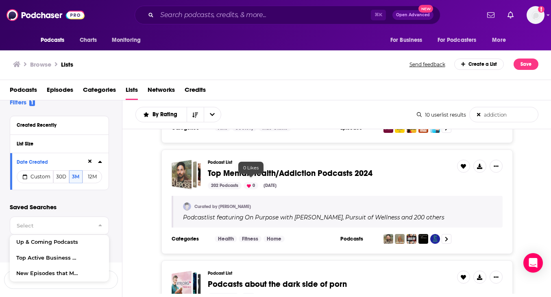
scroll to position [995, 0]
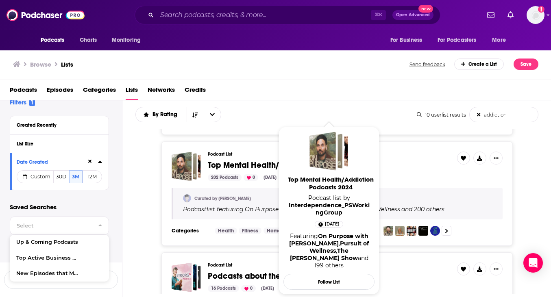
click at [339, 168] on span "Top Mental Health/Addiction Podcasts 2024" at bounding box center [328, 151] width 39 height 39
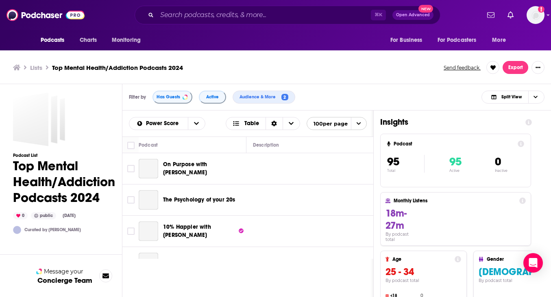
click at [231, 164] on div "On Purpose with [PERSON_NAME]" at bounding box center [205, 169] width 85 height 20
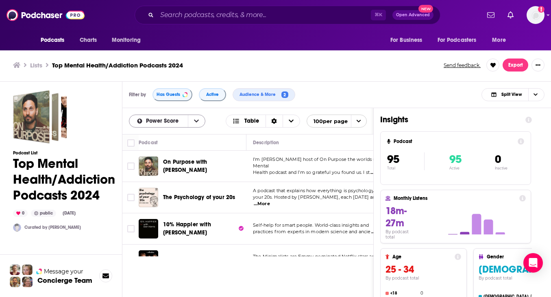
scroll to position [2, 0]
click at [172, 95] on span "Has Guests" at bounding box center [169, 94] width 24 height 4
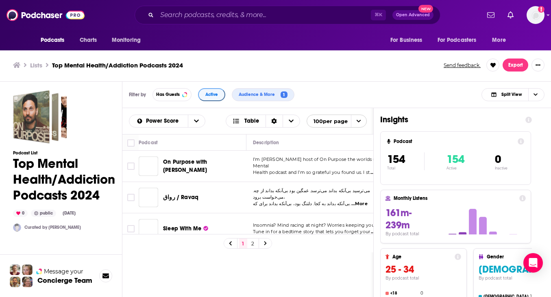
click at [209, 97] on span "Active" at bounding box center [211, 94] width 13 height 4
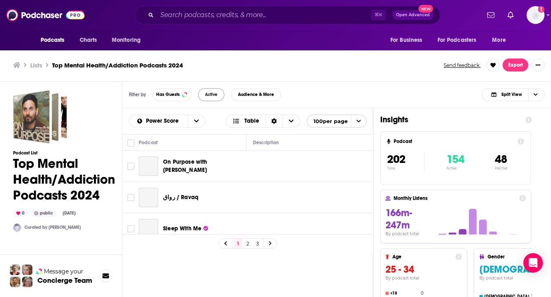
click at [211, 93] on span "Active" at bounding box center [211, 94] width 13 height 4
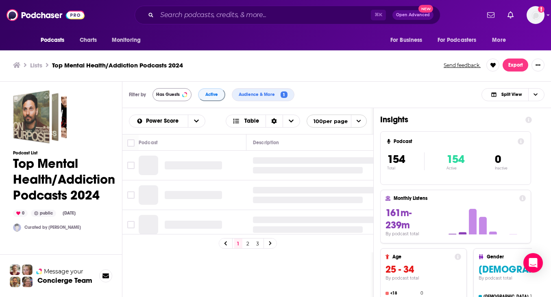
click at [178, 96] on span "Has Guests" at bounding box center [168, 94] width 24 height 4
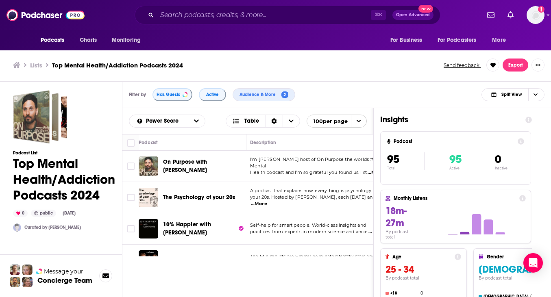
scroll to position [0, 3]
click at [505, 97] on span "Split View" at bounding box center [511, 94] width 20 height 4
click at [507, 121] on span "Podcast Only" at bounding box center [518, 122] width 40 height 4
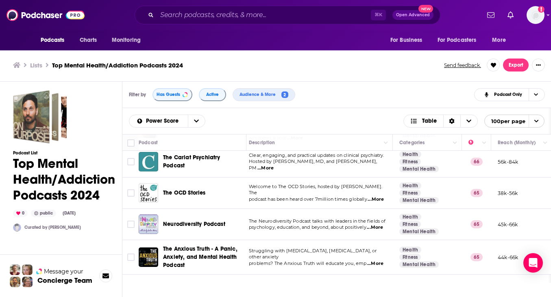
scroll to position [1463, 5]
click at [132, 143] on input "Toggle select all" at bounding box center [130, 142] width 7 height 7
checkbox input "true"
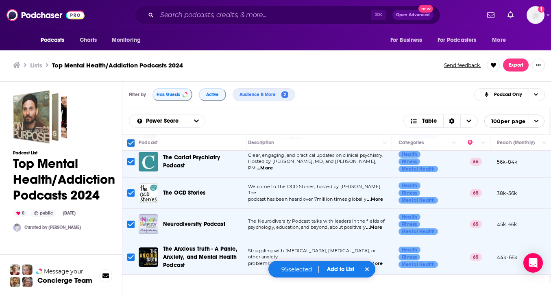
checkbox input "true"
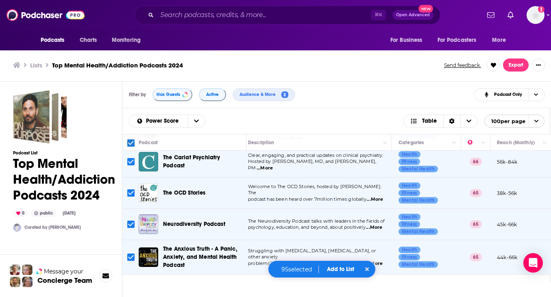
checkbox input "true"
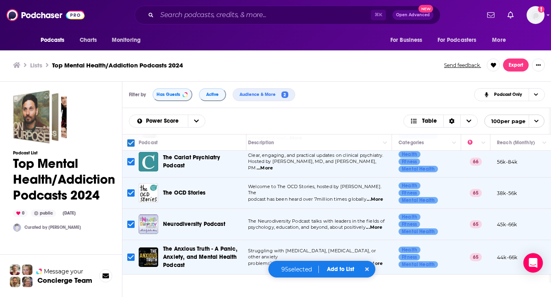
checkbox input "true"
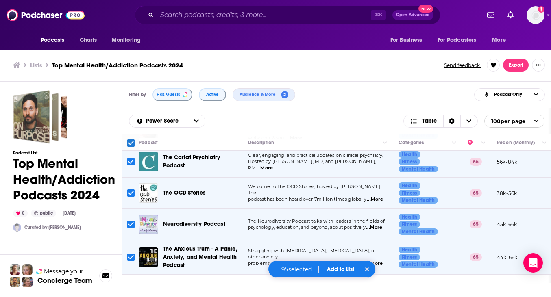
checkbox input "true"
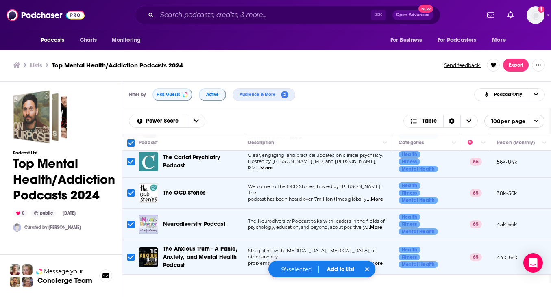
checkbox input "true"
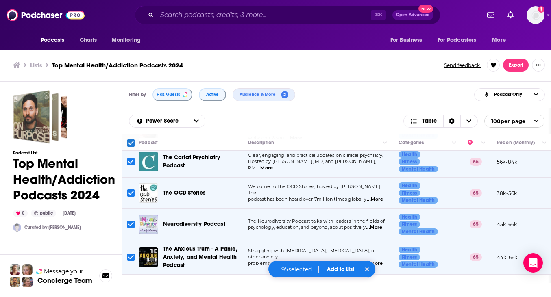
checkbox input "true"
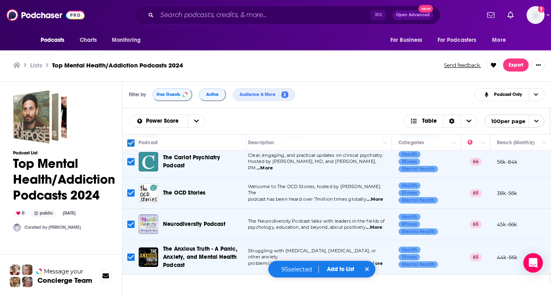
checkbox input "true"
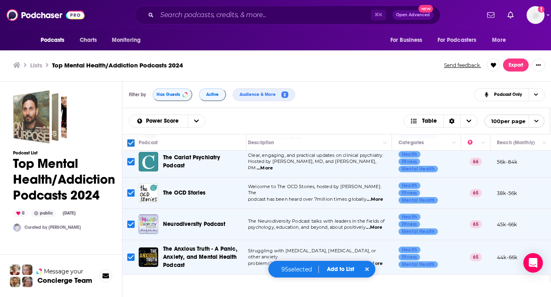
checkbox input "true"
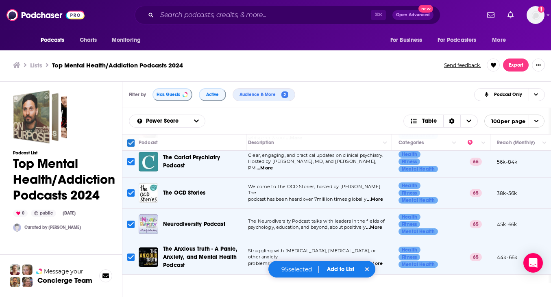
checkbox input "true"
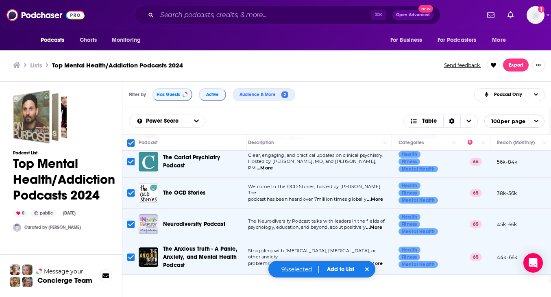
checkbox input "true"
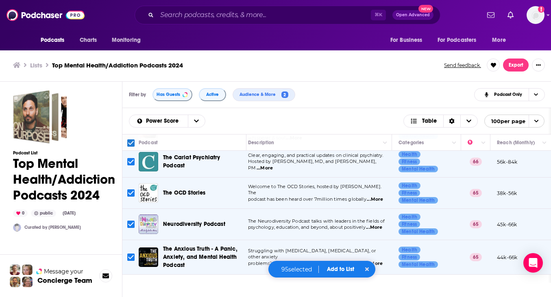
checkbox input "true"
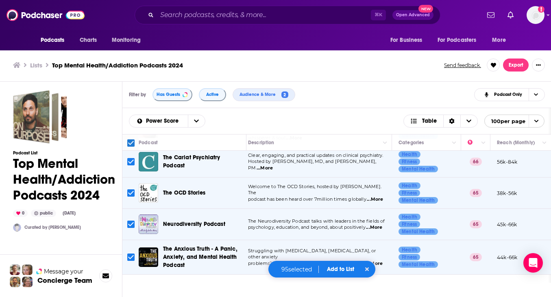
checkbox input "true"
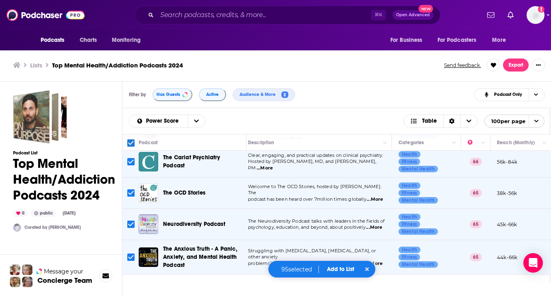
checkbox input "true"
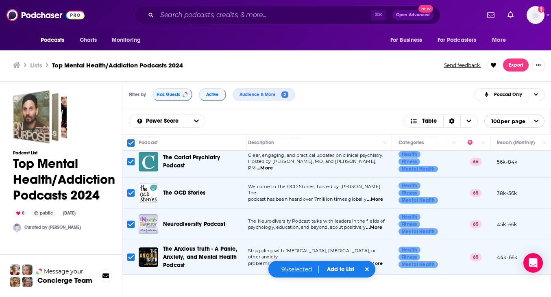
checkbox input "true"
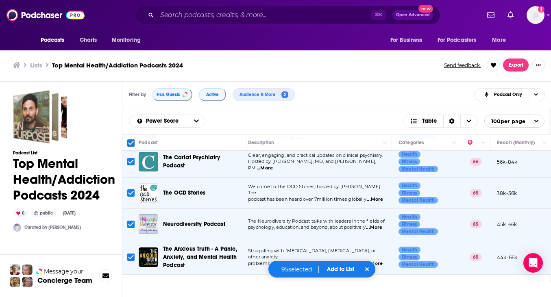
checkbox input "true"
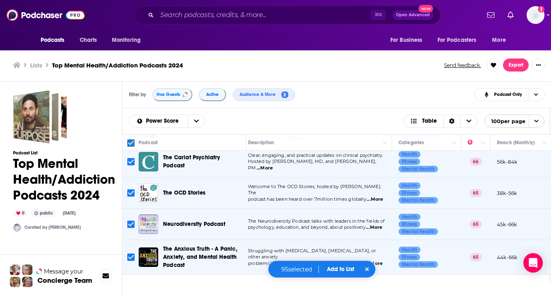
checkbox input "true"
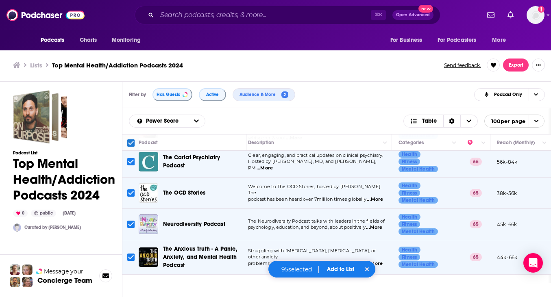
checkbox input "true"
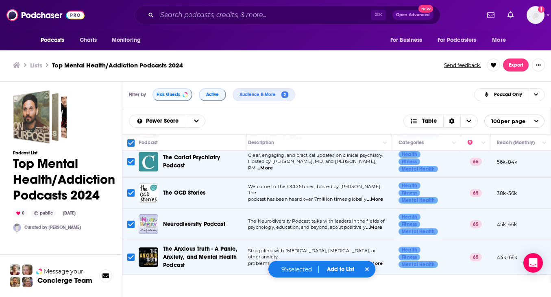
checkbox input "true"
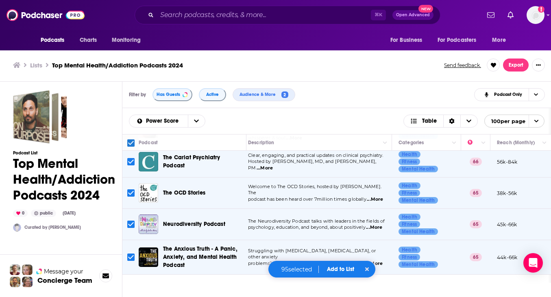
checkbox input "true"
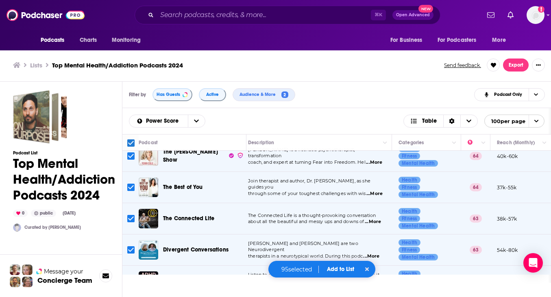
scroll to position [1597, 5]
click at [335, 269] on button "Add to List" at bounding box center [340, 269] width 40 height 7
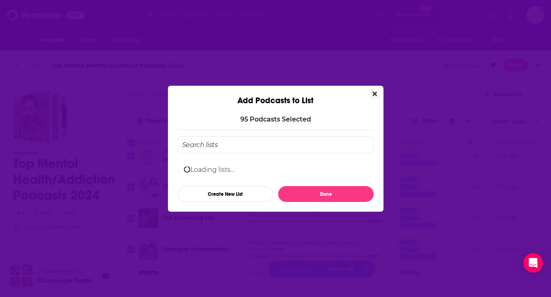
scroll to position [0, 0]
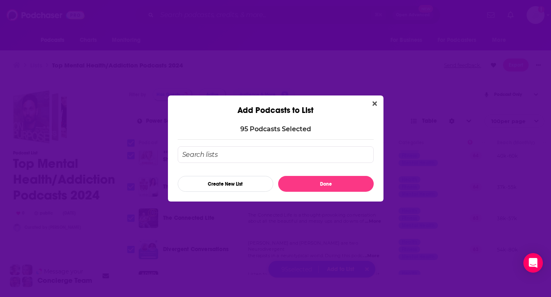
click at [251, 154] on input "Add Podcast To List" at bounding box center [276, 154] width 196 height 17
click at [223, 183] on button "Create New List" at bounding box center [226, 184] width 96 height 16
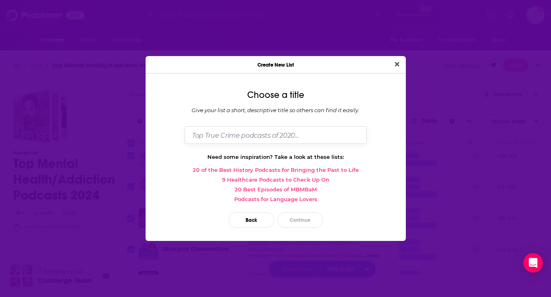
click at [256, 137] on input "Dialog" at bounding box center [276, 134] width 182 height 17
type input "active addiction podcasts"
click at [295, 221] on button "Continue" at bounding box center [300, 220] width 46 height 16
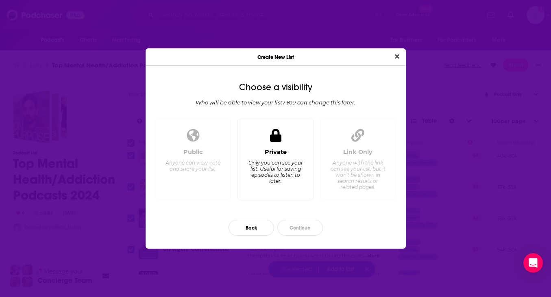
click at [276, 155] on div "Private" at bounding box center [276, 151] width 22 height 7
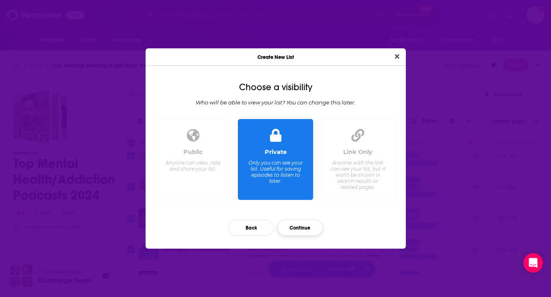
click at [291, 227] on button "Continue" at bounding box center [300, 228] width 46 height 16
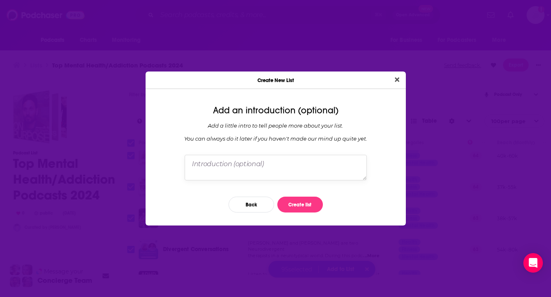
click at [261, 161] on textarea "Dialog" at bounding box center [276, 167] width 182 height 25
click at [300, 204] on button "Create list" at bounding box center [300, 205] width 46 height 16
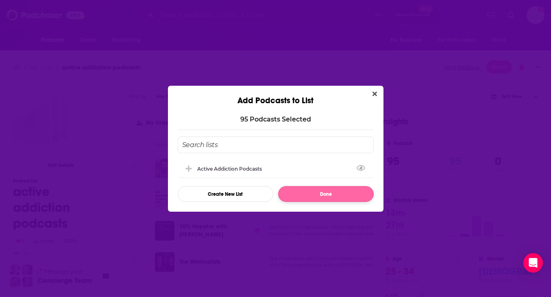
click at [324, 196] on button "Done" at bounding box center [326, 194] width 96 height 16
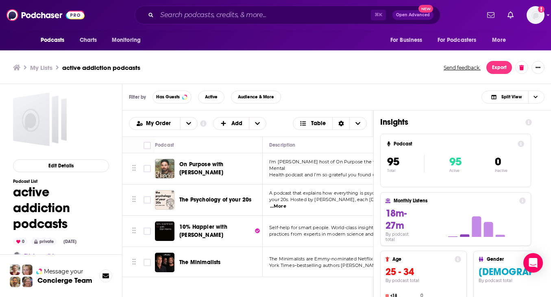
scroll to position [0, 0]
click at [58, 38] on span "Podcasts" at bounding box center [53, 40] width 24 height 11
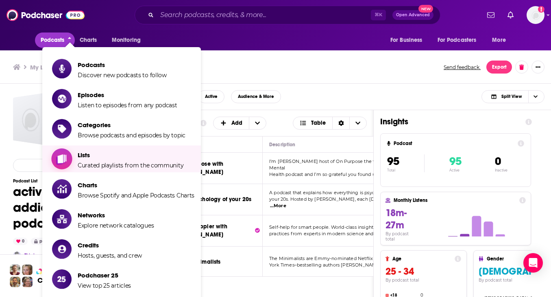
click at [86, 159] on span "Lists Curated playlists from the community" at bounding box center [131, 159] width 106 height 20
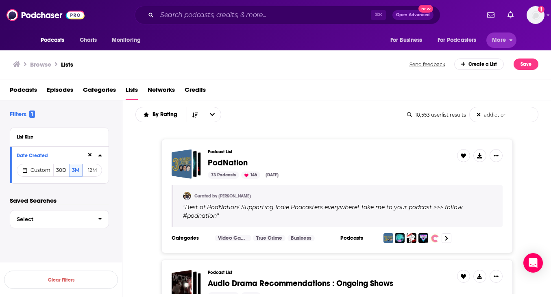
click at [497, 38] on span "More" at bounding box center [499, 40] width 14 height 11
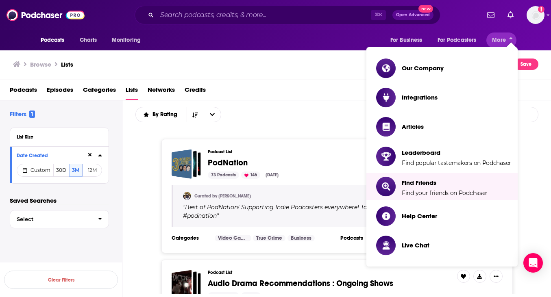
click at [59, 90] on span "Episodes" at bounding box center [60, 91] width 26 height 17
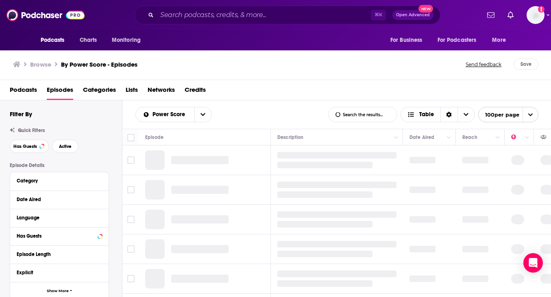
click at [108, 92] on span "Categories" at bounding box center [99, 91] width 33 height 17
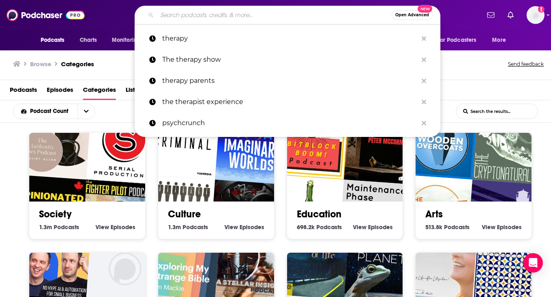
click at [215, 12] on input "Search podcasts, credits, & more..." at bounding box center [274, 15] width 235 height 13
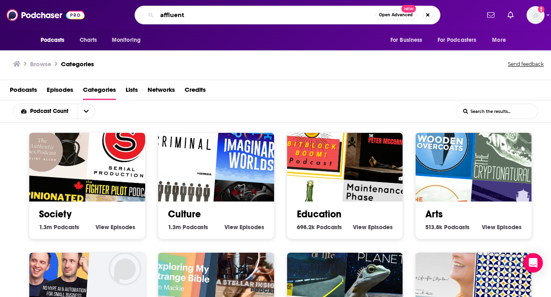
type input "affluent"
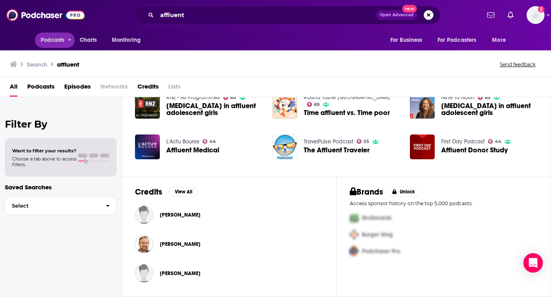
click at [58, 38] on span "Podcasts" at bounding box center [53, 40] width 24 height 11
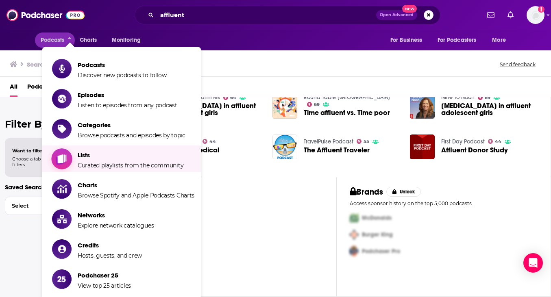
click at [99, 161] on span "Lists Curated playlists from the community" at bounding box center [131, 159] width 106 height 20
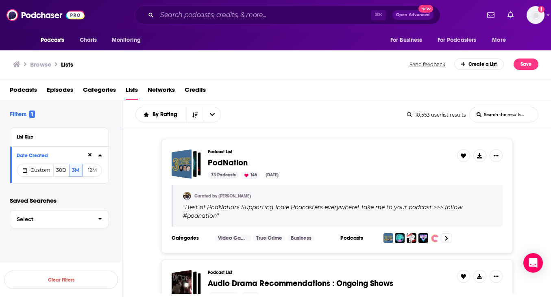
click at [90, 154] on icon at bounding box center [90, 154] width 4 height 5
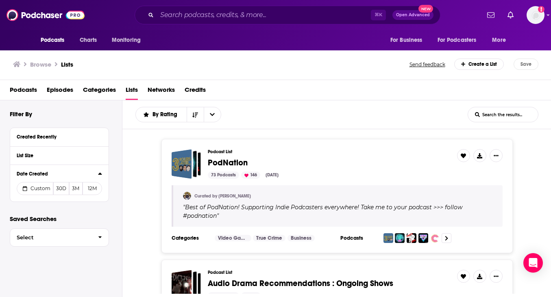
click at [506, 117] on input "List Search Input" at bounding box center [503, 114] width 70 height 15
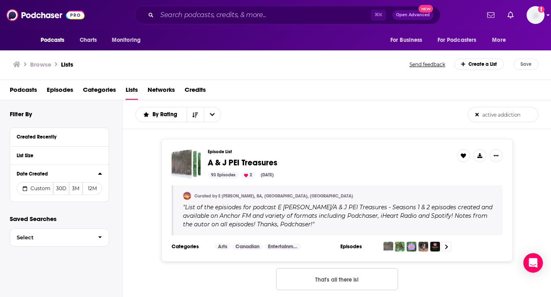
type input "active addiction"
click at [540, 14] on img "Logged in as harrycunnane" at bounding box center [535, 15] width 18 height 18
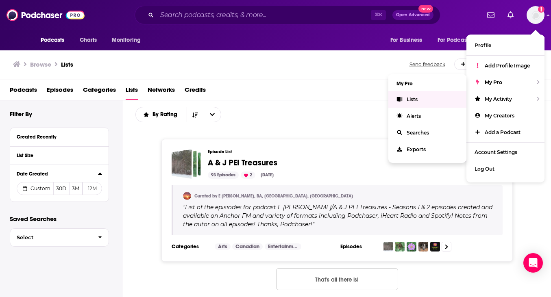
click at [413, 99] on span "Lists" at bounding box center [411, 99] width 11 height 6
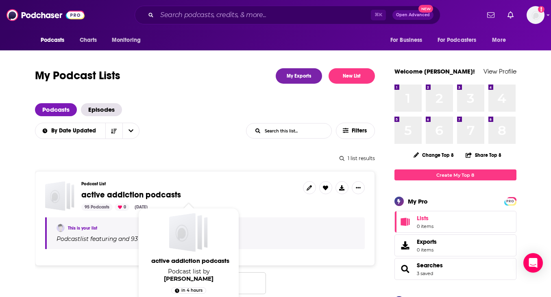
scroll to position [36, 0]
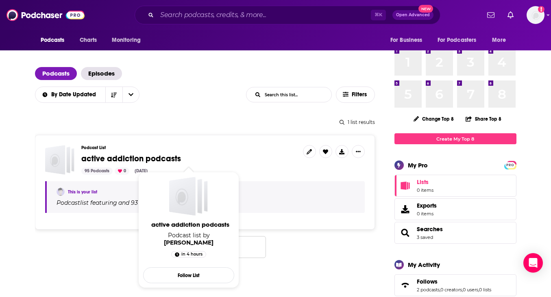
click at [140, 159] on span "active addiction podcasts" at bounding box center [131, 159] width 100 height 10
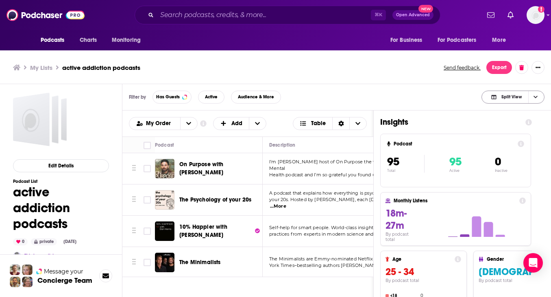
click at [513, 97] on span "Split View" at bounding box center [511, 97] width 20 height 4
click at [511, 124] on span "Podcast Only" at bounding box center [518, 124] width 40 height 4
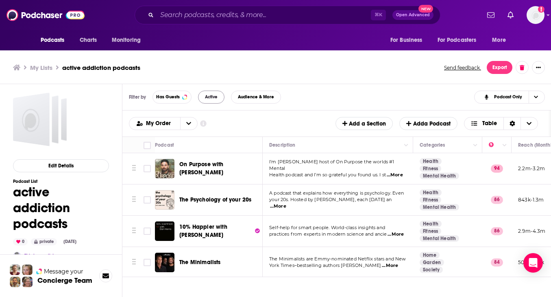
click at [204, 97] on button "Active" at bounding box center [211, 97] width 26 height 13
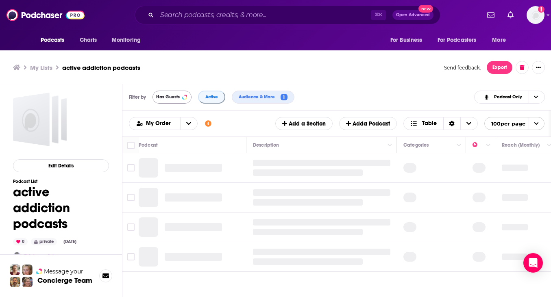
click at [174, 96] on span "Has Guests" at bounding box center [168, 97] width 24 height 4
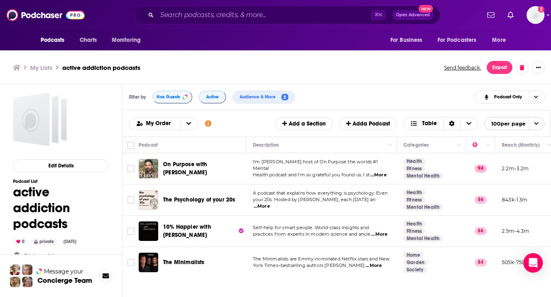
click at [270, 206] on span "...More" at bounding box center [262, 206] width 16 height 7
click at [132, 200] on input "Toggle select row" at bounding box center [130, 199] width 7 height 7
checkbox input "true"
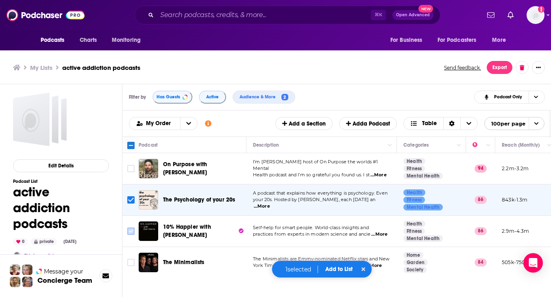
click at [132, 229] on input "Toggle select row" at bounding box center [130, 231] width 7 height 7
checkbox input "true"
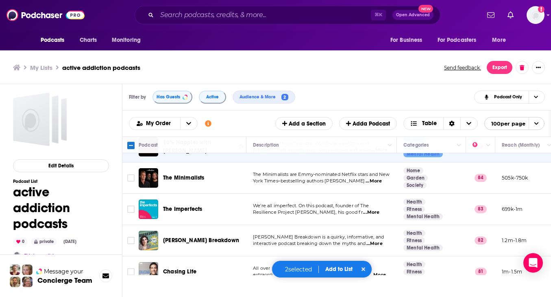
scroll to position [89, 0]
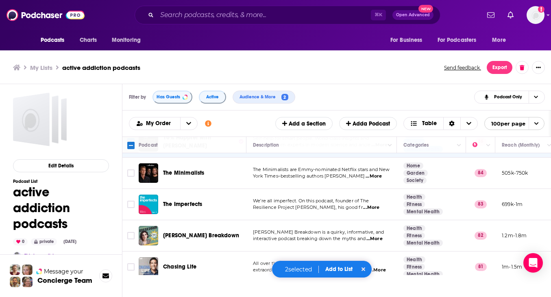
click at [363, 211] on span "...More" at bounding box center [371, 207] width 16 height 7
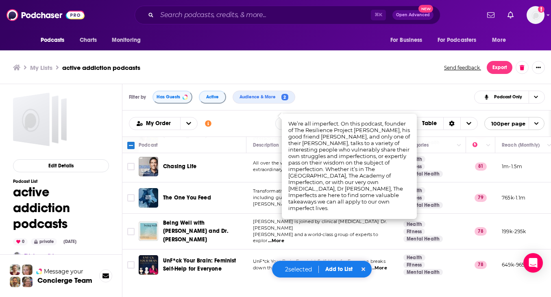
scroll to position [192, 0]
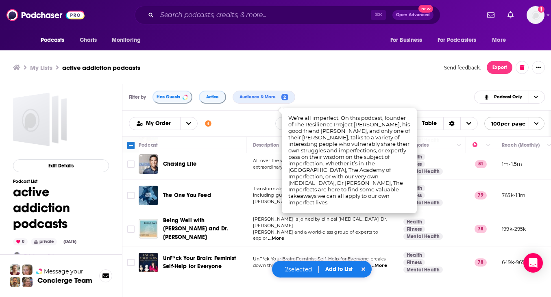
click at [262, 199] on span "including guests like James Clear, Susan Cain, Mich" at bounding box center [319, 198] width 133 height 12
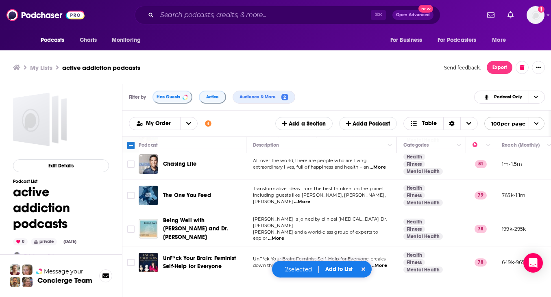
click at [310, 200] on span "...More" at bounding box center [302, 202] width 16 height 7
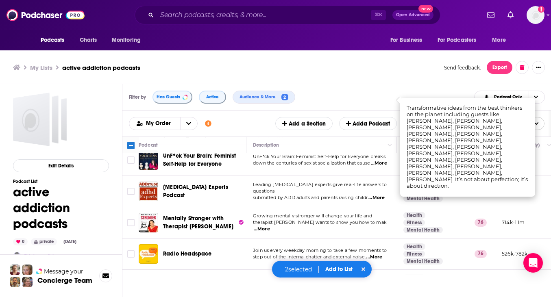
scroll to position [298, 0]
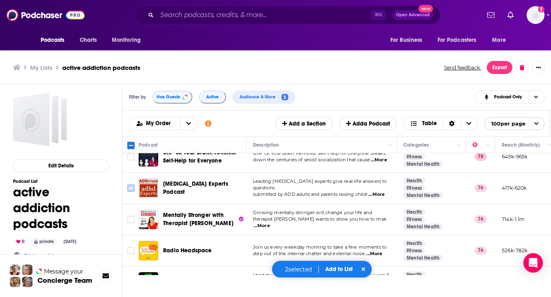
click at [130, 185] on input "Toggle select row" at bounding box center [130, 188] width 7 height 7
checkbox input "true"
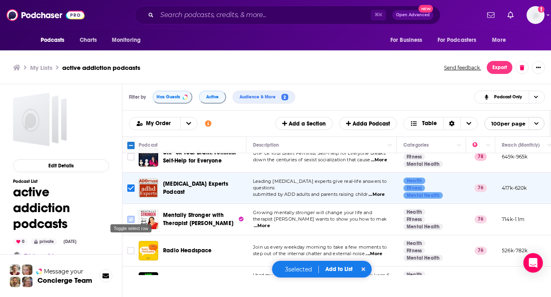
click at [130, 217] on input "Toggle select row" at bounding box center [130, 219] width 7 height 7
checkbox input "true"
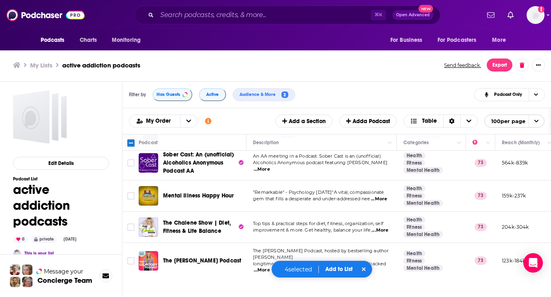
scroll to position [481, 0]
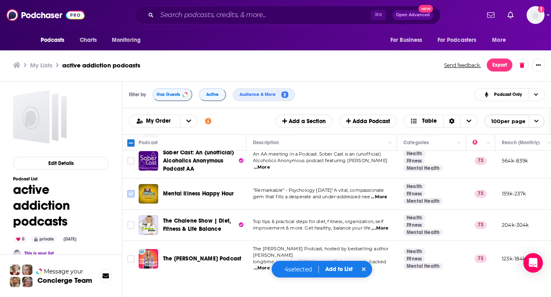
click at [131, 190] on input "Toggle select row" at bounding box center [130, 193] width 7 height 7
checkbox input "true"
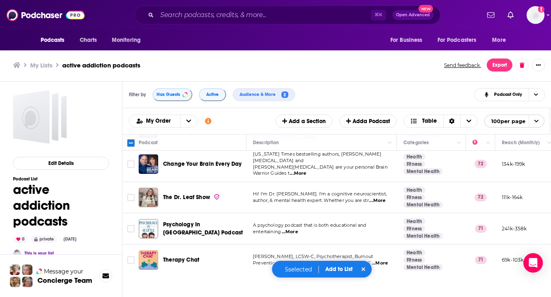
scroll to position [711, 0]
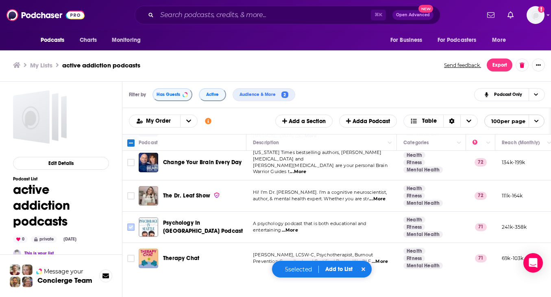
click at [131, 224] on input "Toggle select row" at bounding box center [130, 227] width 7 height 7
checkbox input "true"
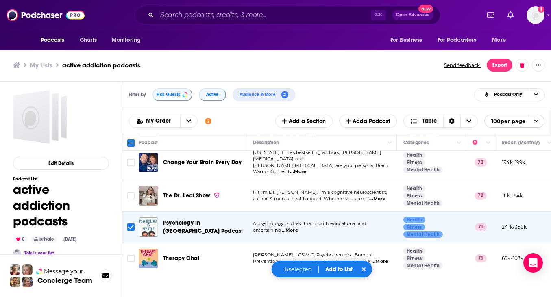
click at [294, 227] on span "...More" at bounding box center [290, 230] width 16 height 7
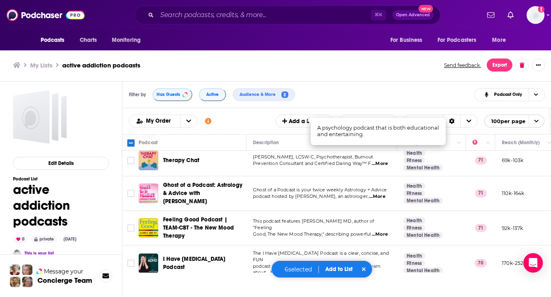
scroll to position [811, 0]
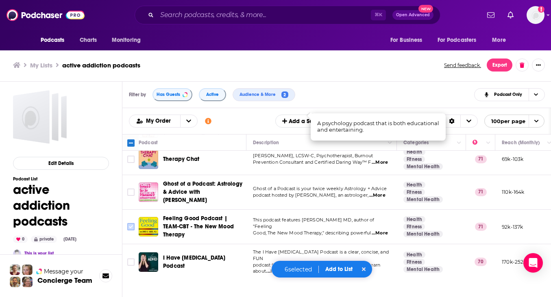
click at [129, 223] on input "Toggle select row" at bounding box center [130, 226] width 7 height 7
checkbox input "true"
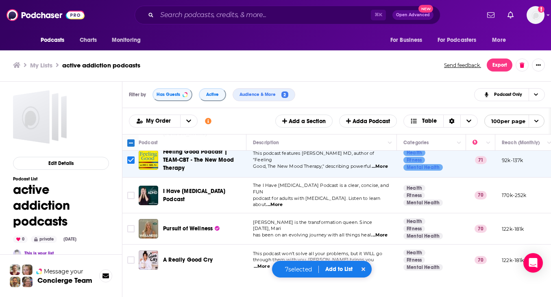
scroll to position [880, 0]
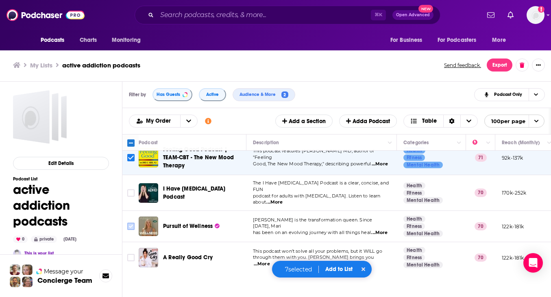
click at [133, 223] on input "Toggle select row" at bounding box center [130, 226] width 7 height 7
checkbox input "true"
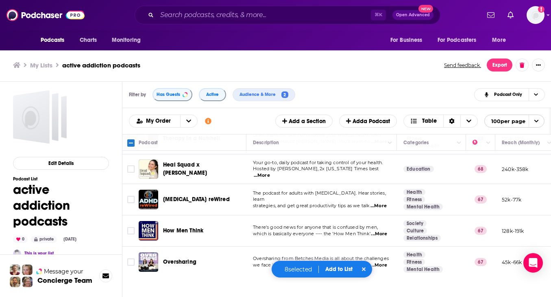
scroll to position [1129, 0]
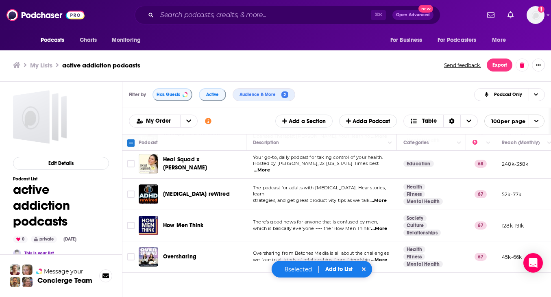
click at [382, 226] on span "...More" at bounding box center [379, 229] width 16 height 7
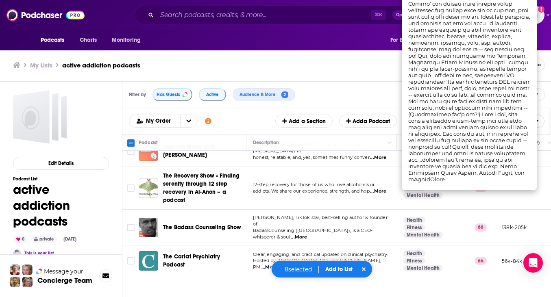
scroll to position [1368, 0]
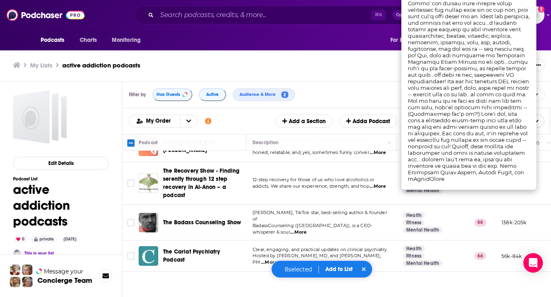
click at [306, 229] on span "...More" at bounding box center [298, 232] width 16 height 7
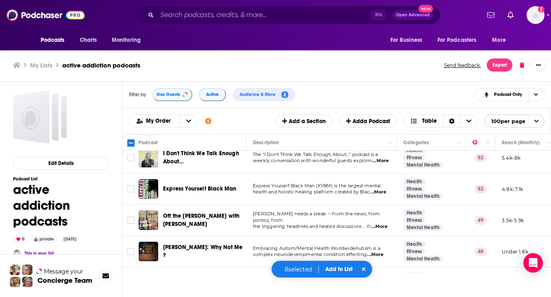
scroll to position [2915, 0]
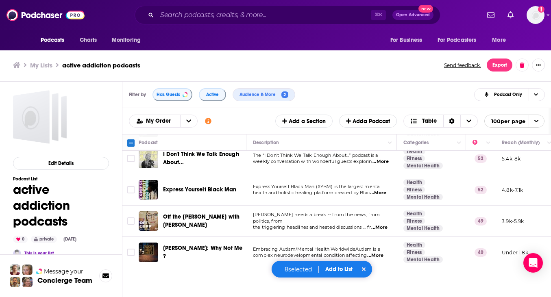
click at [131, 280] on input "Toggle select row" at bounding box center [130, 283] width 7 height 7
checkbox input "true"
click at [335, 271] on button "Add to List" at bounding box center [339, 269] width 40 height 7
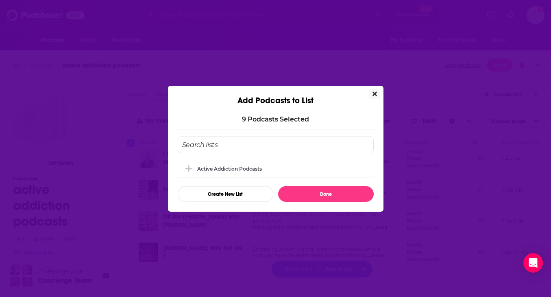
scroll to position [0, 0]
click at [237, 146] on input "Add Podcast To List" at bounding box center [276, 145] width 196 height 17
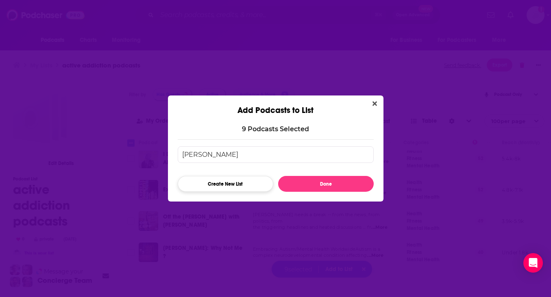
type input "BRAD"
click at [196, 181] on button "Create New List" at bounding box center [226, 184] width 96 height 16
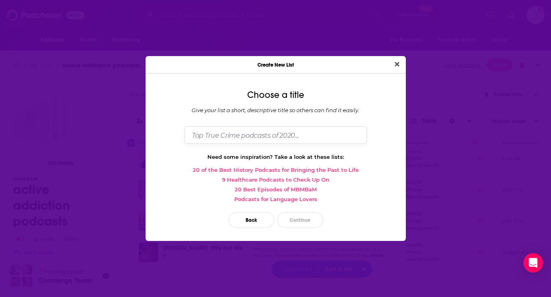
click at [256, 134] on input "Dialog" at bounding box center [276, 134] width 182 height 17
type input "[PERSON_NAME]"
click at [301, 222] on button "Continue" at bounding box center [300, 220] width 46 height 16
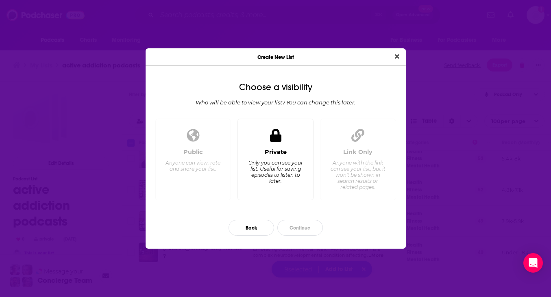
click at [280, 152] on div "Private" at bounding box center [276, 151] width 22 height 7
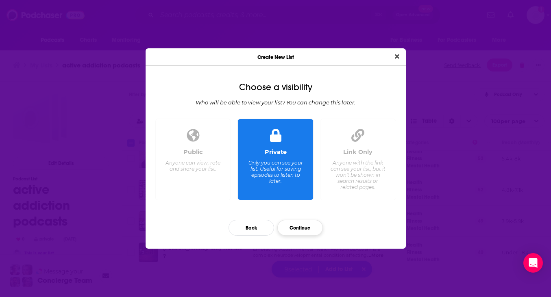
click at [298, 230] on button "Continue" at bounding box center [300, 228] width 46 height 16
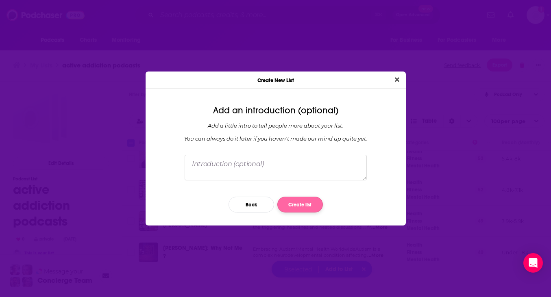
click at [295, 205] on button "Create list" at bounding box center [300, 205] width 46 height 16
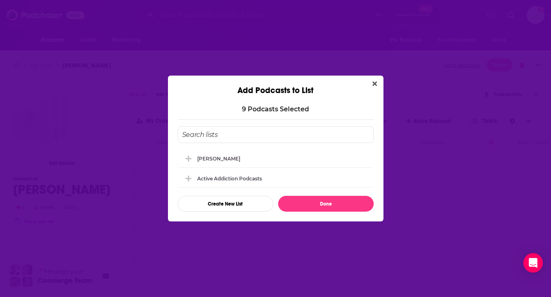
checkbox input "false"
click at [324, 206] on button "Done" at bounding box center [326, 204] width 96 height 16
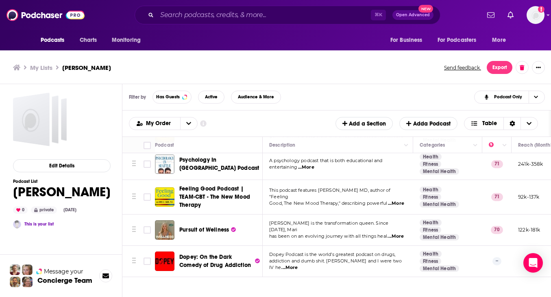
scroll to position [2, 0]
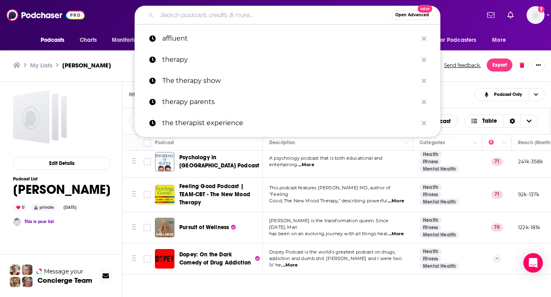
click at [269, 17] on input "Search podcasts, credits, & more..." at bounding box center [274, 15] width 235 height 13
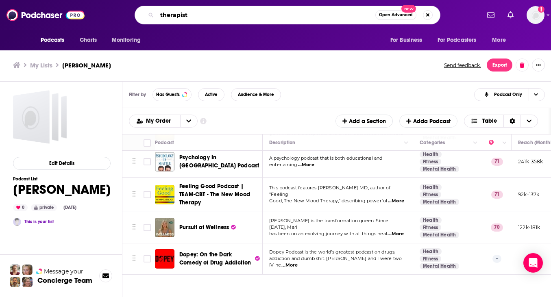
type input "therapist"
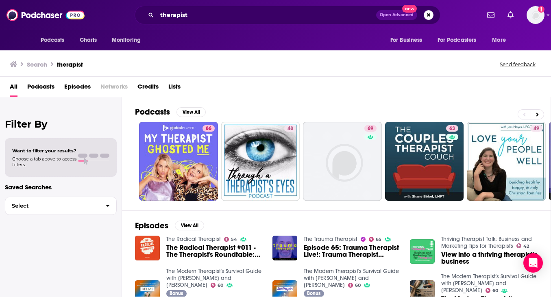
click at [41, 87] on span "Podcasts" at bounding box center [40, 88] width 27 height 17
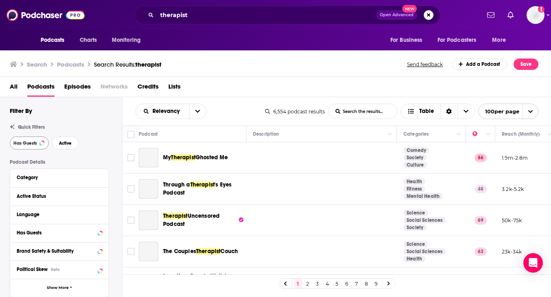
click at [35, 144] on span "Has Guests" at bounding box center [25, 143] width 24 height 4
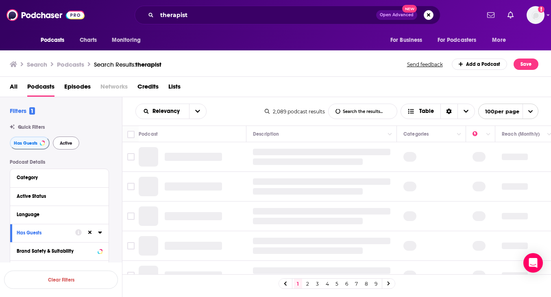
click at [69, 143] on span "Active" at bounding box center [66, 143] width 13 height 4
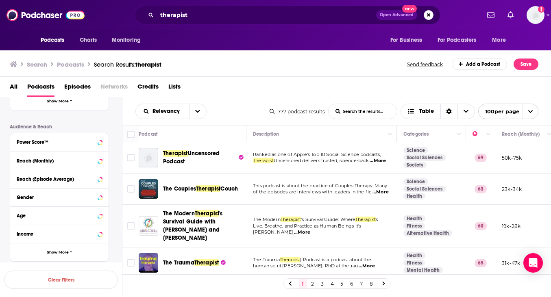
scroll to position [187, 0]
click at [74, 159] on div "Reach (Monthly)" at bounding box center [49, 161] width 65 height 6
click at [41, 175] on input "number" at bounding box center [37, 174] width 41 height 13
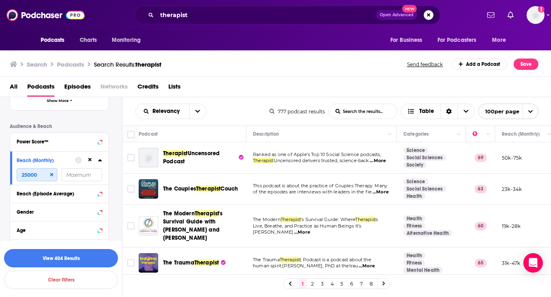
type input "25000"
click at [64, 260] on button "View 404 Results" at bounding box center [61, 258] width 114 height 18
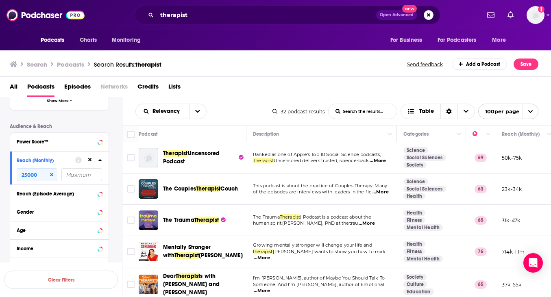
click at [382, 195] on span "...More" at bounding box center [380, 192] width 16 height 7
click at [134, 189] on input "Toggle select row" at bounding box center [130, 188] width 7 height 7
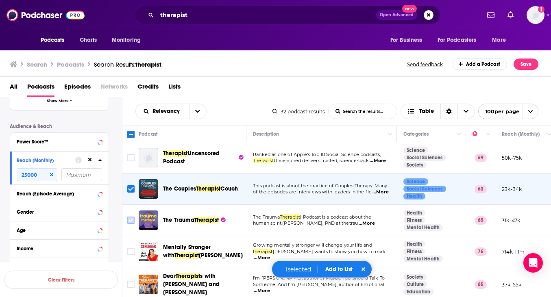
click at [132, 220] on input "Toggle select row" at bounding box center [130, 220] width 7 height 7
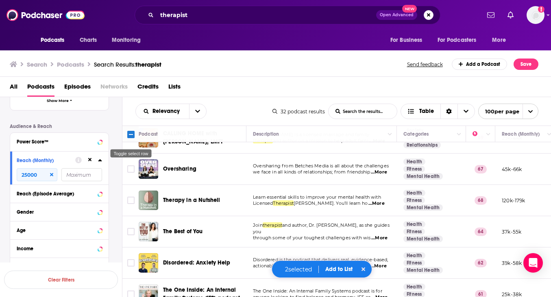
scroll to position [285, 0]
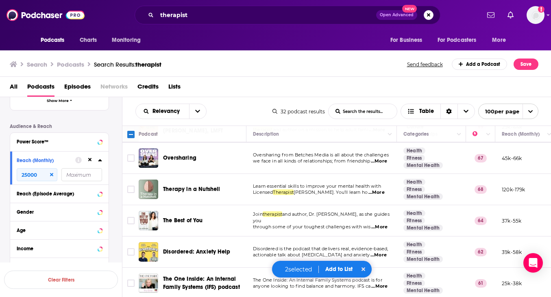
click at [377, 189] on span "...More" at bounding box center [376, 192] width 16 height 7
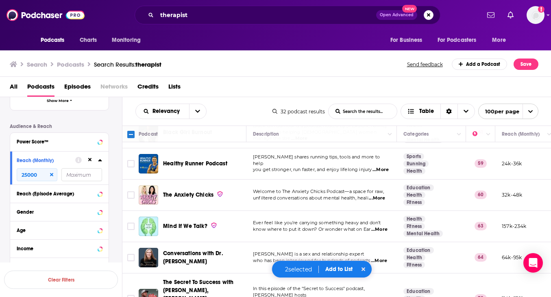
scroll to position [0, 0]
click at [130, 254] on input "Toggle select row" at bounding box center [130, 257] width 7 height 7
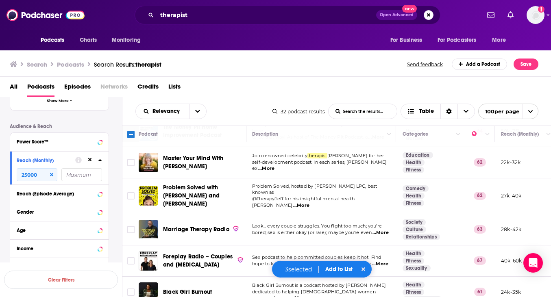
scroll to position [699, 1]
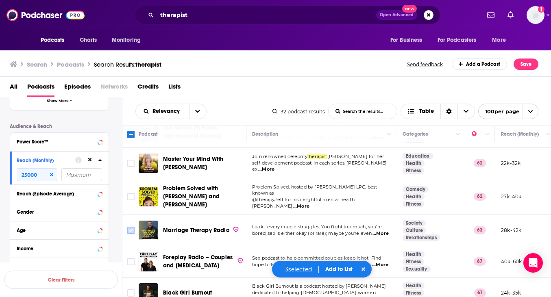
click at [132, 227] on input "Toggle select row" at bounding box center [130, 230] width 7 height 7
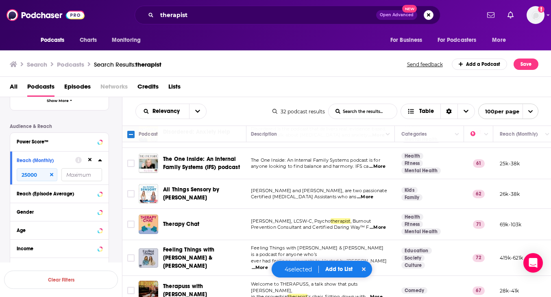
scroll to position [401, 2]
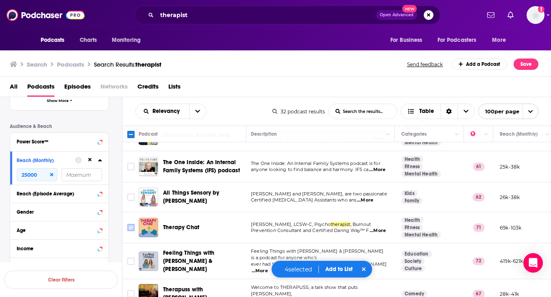
click at [131, 224] on input "Toggle select row" at bounding box center [130, 227] width 7 height 7
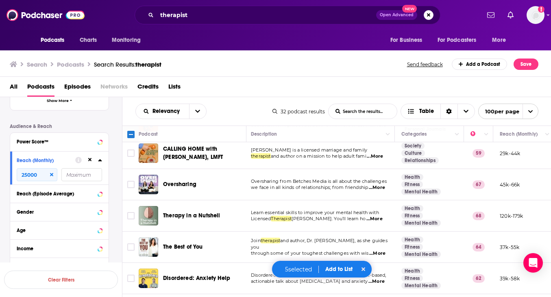
scroll to position [257, 2]
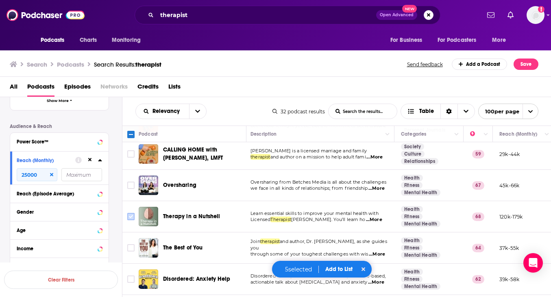
click at [132, 213] on input "Toggle select row" at bounding box center [130, 216] width 7 height 7
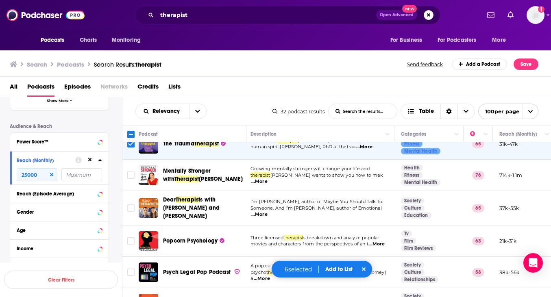
scroll to position [73, 2]
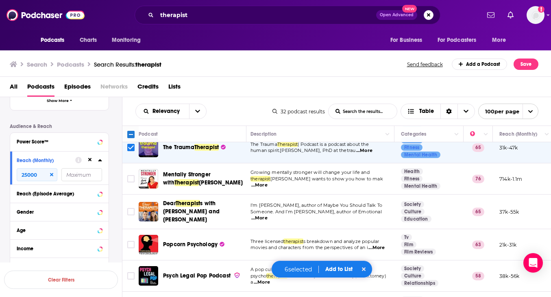
click at [377, 245] on span "...More" at bounding box center [376, 248] width 16 height 7
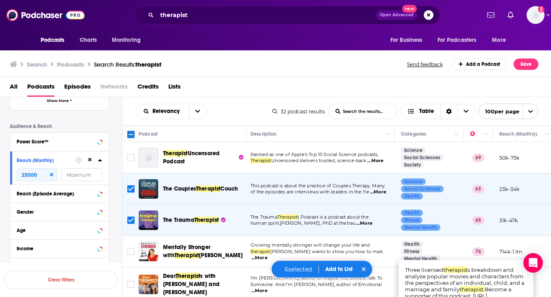
scroll to position [0, 2]
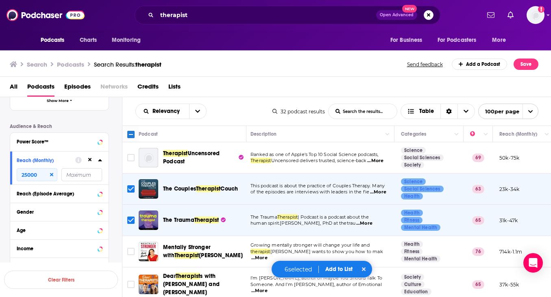
click at [338, 273] on button "Add to List" at bounding box center [339, 269] width 40 height 7
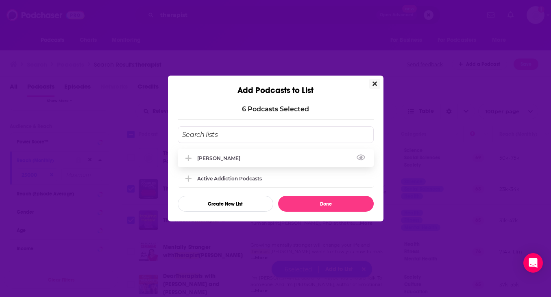
click at [206, 156] on div "[PERSON_NAME]" at bounding box center [221, 158] width 48 height 6
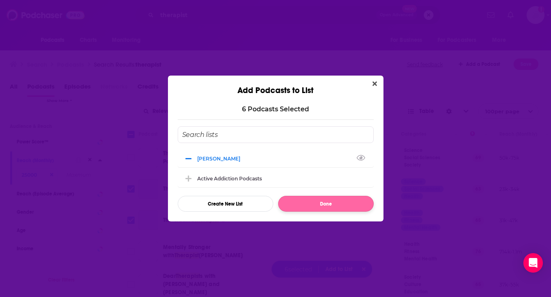
click at [323, 204] on button "Done" at bounding box center [326, 204] width 96 height 16
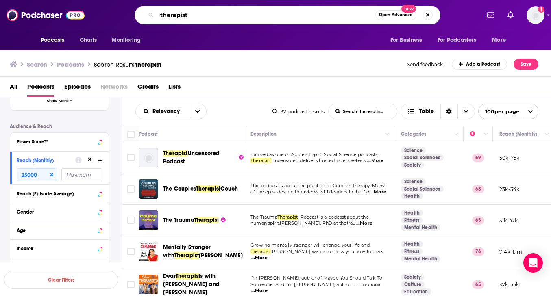
drag, startPoint x: 196, startPoint y: 18, endPoint x: 130, endPoint y: 18, distance: 65.9
click at [129, 18] on div "therapist Open Advanced New" at bounding box center [287, 15] width 385 height 19
type input "relationship"
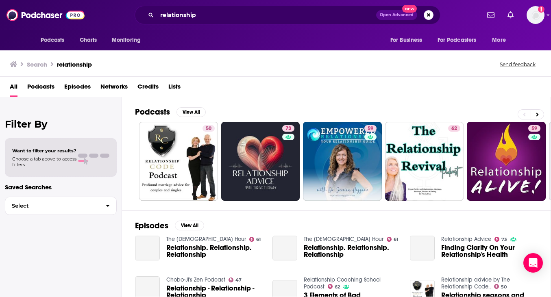
click at [42, 85] on span "Podcasts" at bounding box center [40, 88] width 27 height 17
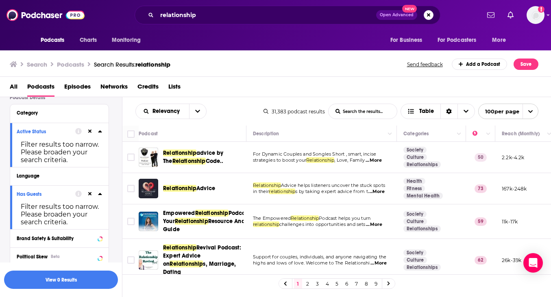
scroll to position [74, 0]
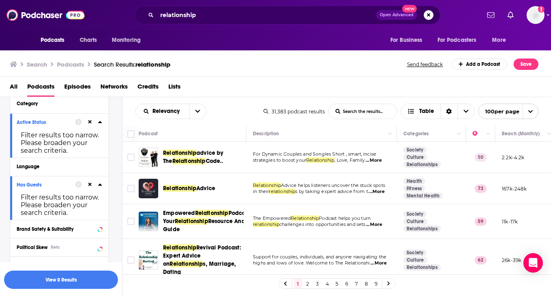
click at [88, 123] on icon at bounding box center [90, 122] width 4 height 5
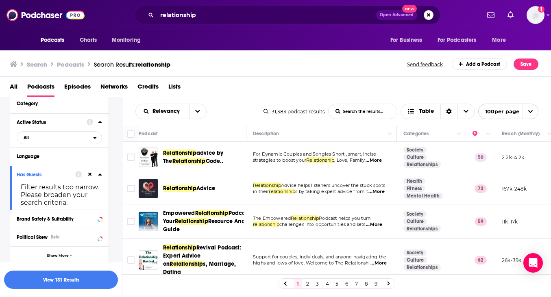
click at [90, 172] on icon at bounding box center [90, 174] width 4 height 5
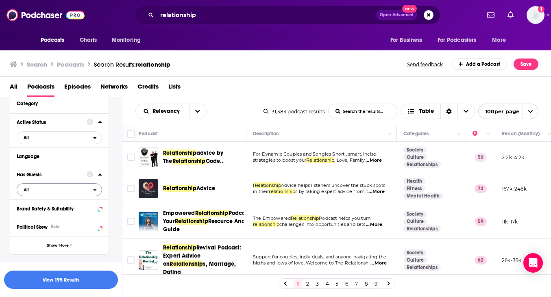
click at [56, 188] on span "All" at bounding box center [55, 190] width 76 height 11
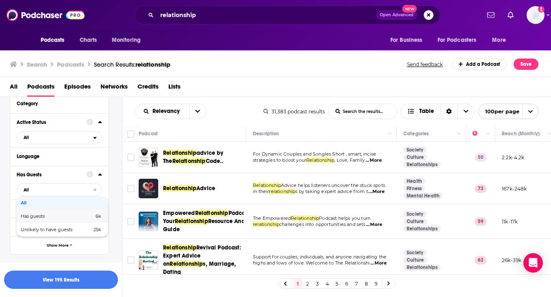
click at [46, 217] on span "Has guests" at bounding box center [45, 216] width 48 height 4
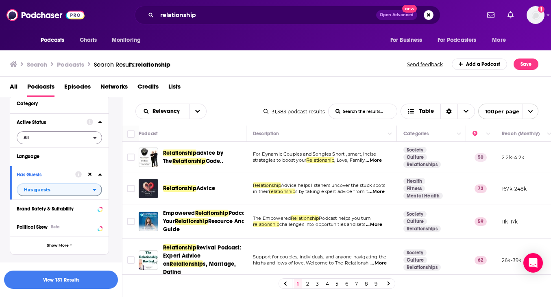
click at [50, 140] on span "All" at bounding box center [55, 137] width 76 height 11
click at [48, 166] on span "Active" at bounding box center [42, 164] width 43 height 4
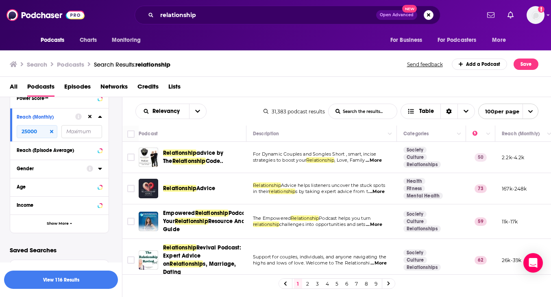
scroll to position [261, 0]
click at [60, 281] on button "View 116 Results" at bounding box center [61, 280] width 114 height 18
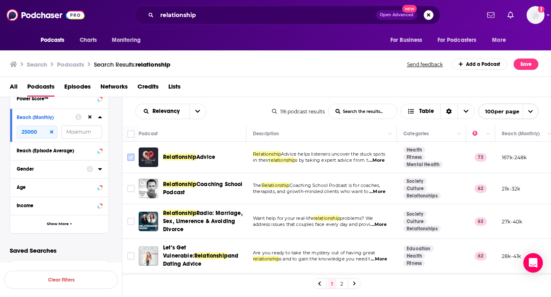
click at [130, 158] on input "Toggle select row" at bounding box center [130, 157] width 7 height 7
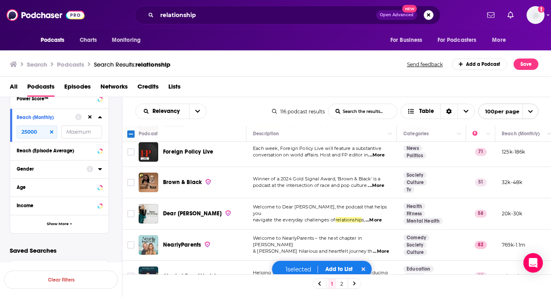
scroll to position [1427, 0]
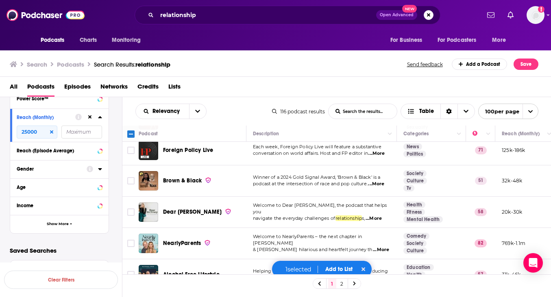
click at [380, 215] on span "...More" at bounding box center [373, 218] width 16 height 7
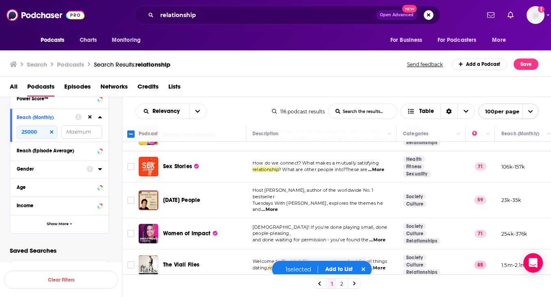
scroll to position [0, 0]
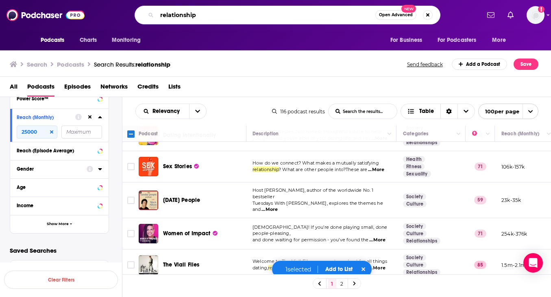
click at [202, 16] on input "relationship" at bounding box center [266, 15] width 218 height 13
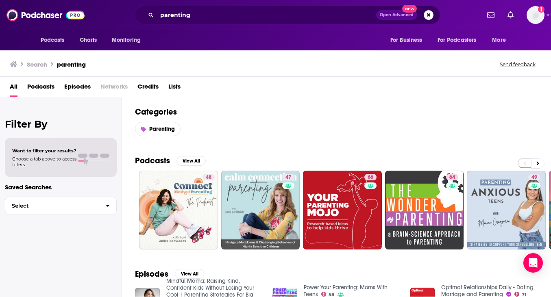
click at [45, 89] on span "Podcasts" at bounding box center [40, 88] width 27 height 17
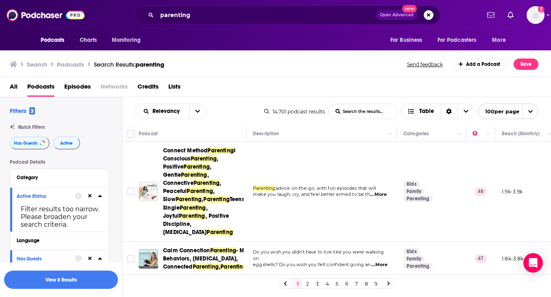
click at [91, 194] on icon at bounding box center [90, 195] width 4 height 5
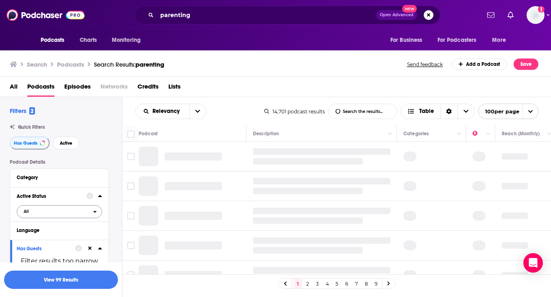
click at [66, 216] on span "All" at bounding box center [55, 211] width 76 height 11
click at [61, 240] on span "Active" at bounding box center [42, 238] width 43 height 4
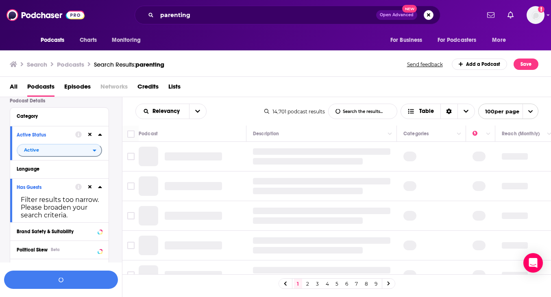
scroll to position [64, 0]
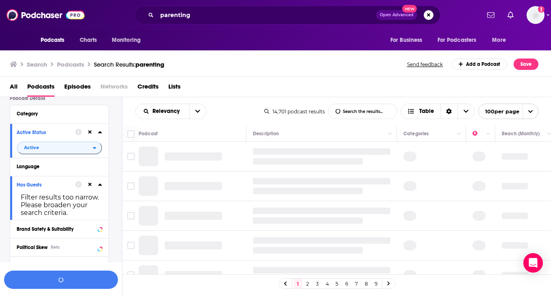
click at [91, 185] on icon at bounding box center [90, 185] width 4 height 4
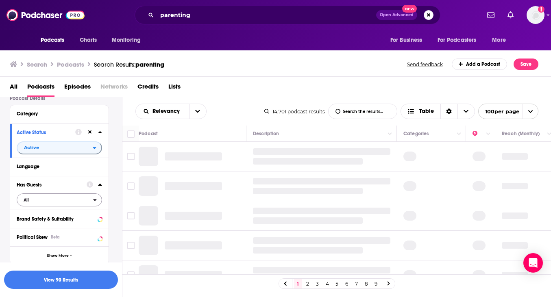
click at [68, 200] on span "All" at bounding box center [55, 200] width 76 height 11
click at [65, 228] on span "Has guests" at bounding box center [45, 226] width 48 height 4
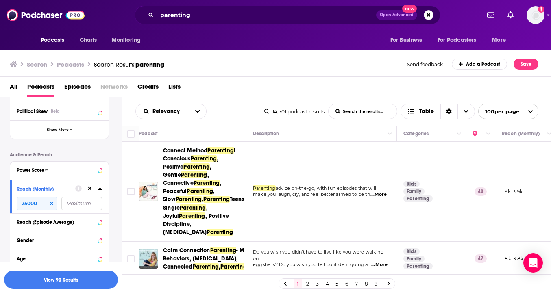
scroll to position [196, 0]
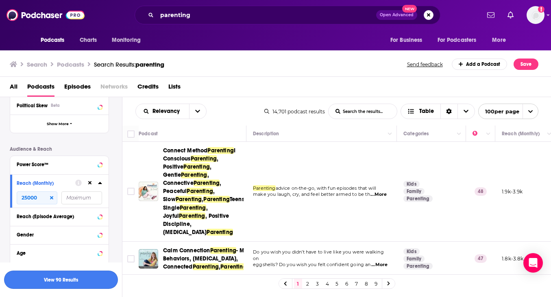
click at [66, 278] on button "View 90 Results" at bounding box center [61, 280] width 114 height 18
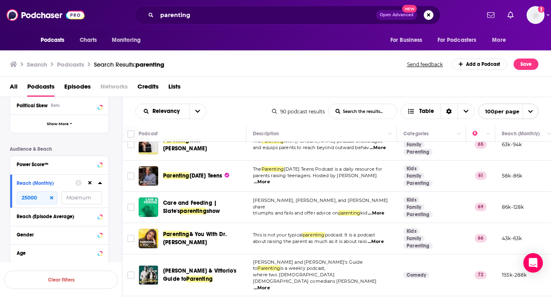
scroll to position [285, 0]
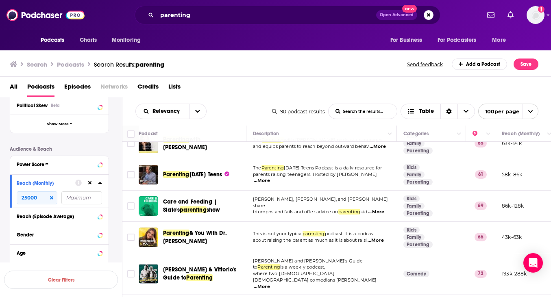
click at [270, 178] on span "...More" at bounding box center [262, 181] width 16 height 7
click at [130, 173] on input "Toggle select row" at bounding box center [130, 174] width 7 height 7
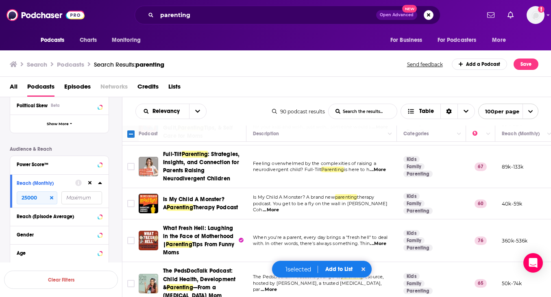
scroll to position [541, 0]
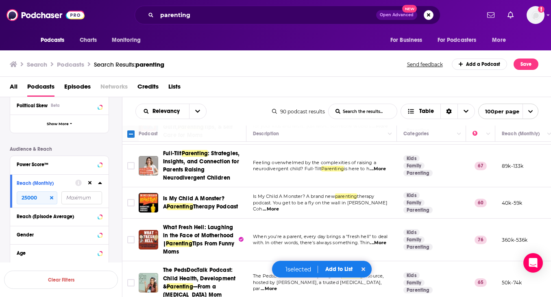
click at [279, 206] on span "...More" at bounding box center [271, 209] width 16 height 7
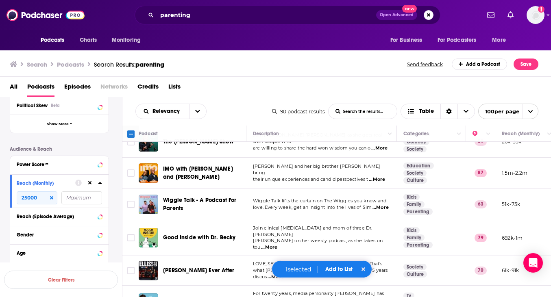
scroll to position [1880, 0]
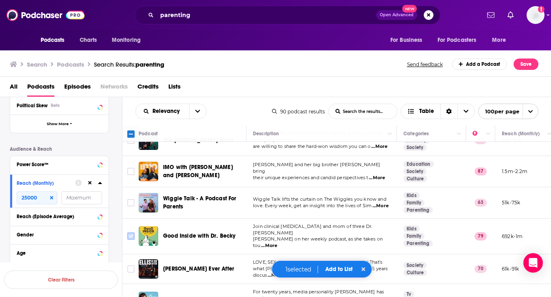
click at [130, 233] on input "Toggle select row" at bounding box center [130, 236] width 7 height 7
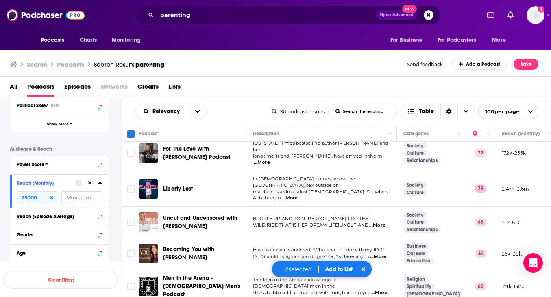
scroll to position [2795, 0]
click at [336, 273] on button "Add to List" at bounding box center [339, 269] width 40 height 7
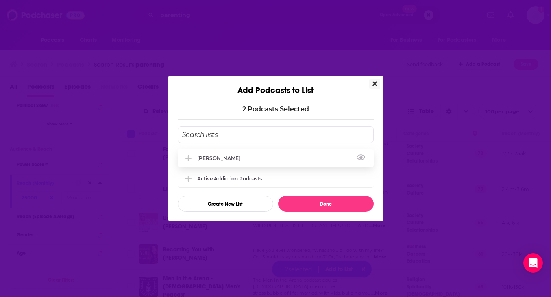
click at [217, 156] on div "brad" at bounding box center [276, 158] width 196 height 18
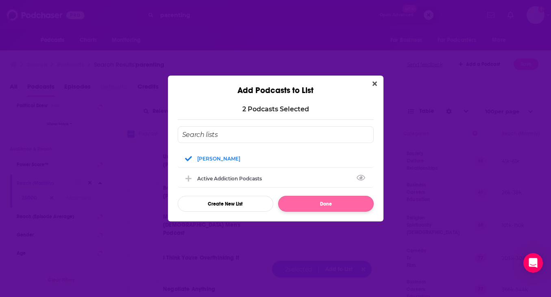
click at [324, 208] on button "Done" at bounding box center [326, 204] width 96 height 16
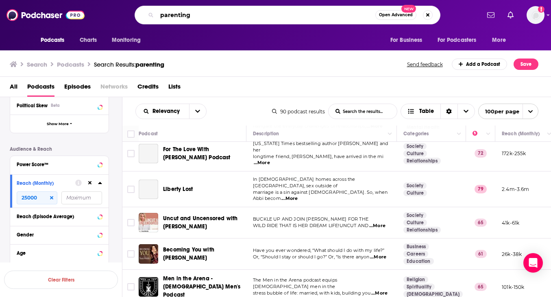
click at [200, 15] on input "parenting" at bounding box center [266, 15] width 218 height 13
type input "artificial intelligence"
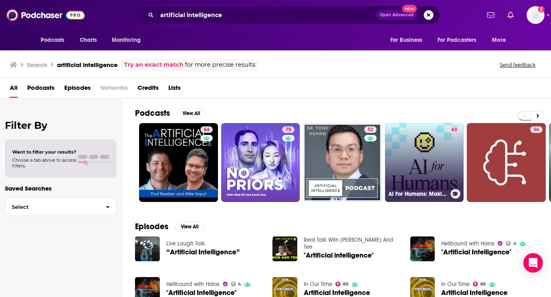
click at [412, 172] on link "63 AI For Humans: Making Artificial Intelligence Fun & Practical" at bounding box center [424, 162] width 79 height 79
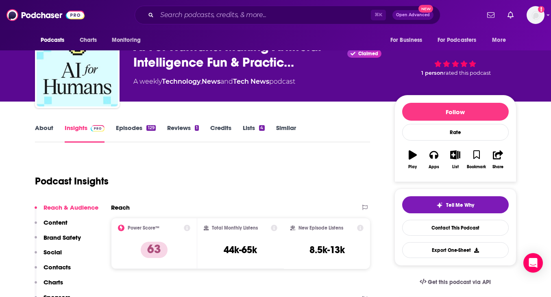
scroll to position [31, 0]
click at [126, 129] on link "Episodes 129" at bounding box center [135, 133] width 39 height 19
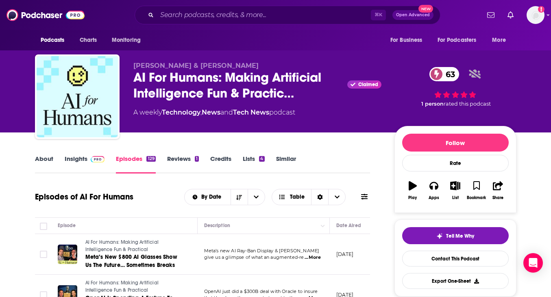
click at [76, 159] on link "Insights" at bounding box center [85, 164] width 40 height 19
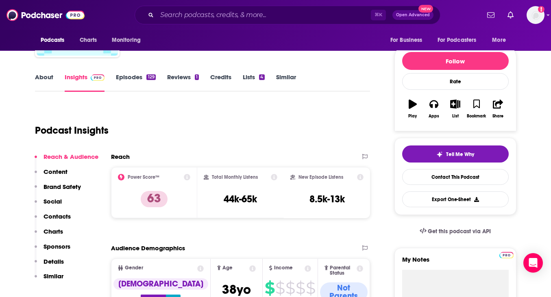
scroll to position [113, 0]
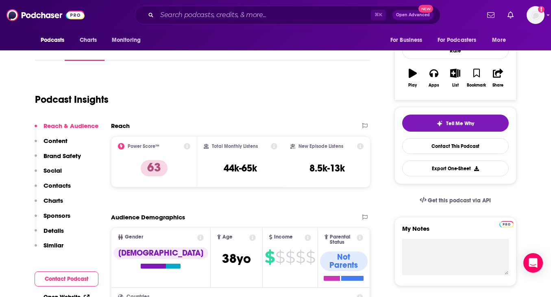
click at [55, 230] on p "Details" at bounding box center [53, 231] width 20 height 8
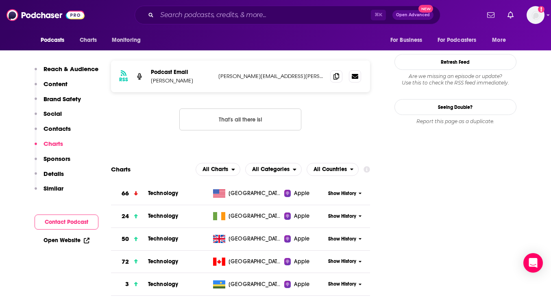
scroll to position [895, 0]
click at [161, 190] on span "Technology" at bounding box center [163, 193] width 30 height 7
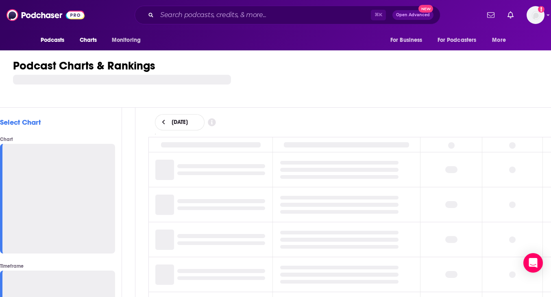
click at [159, 138] on th at bounding box center [213, 144] width 117 height 15
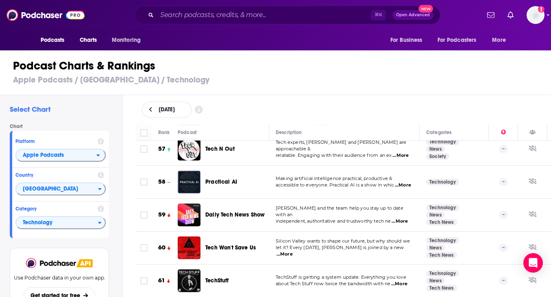
scroll to position [1912, 0]
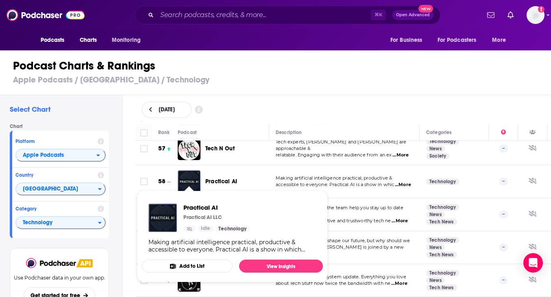
click at [192, 171] on img "Practical AI" at bounding box center [189, 181] width 23 height 23
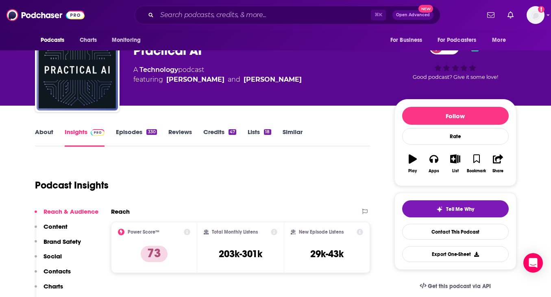
scroll to position [24, 0]
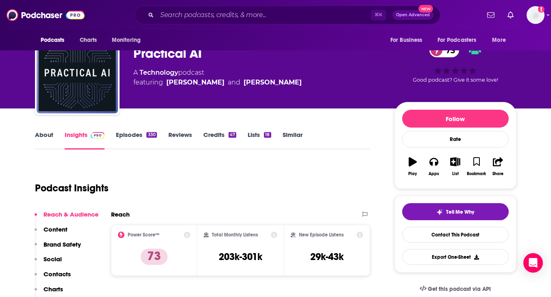
click at [255, 135] on link "Lists 18" at bounding box center [259, 140] width 23 height 19
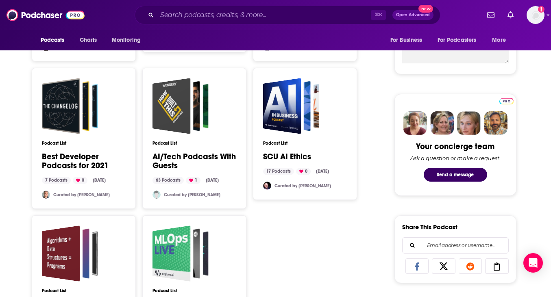
scroll to position [327, 0]
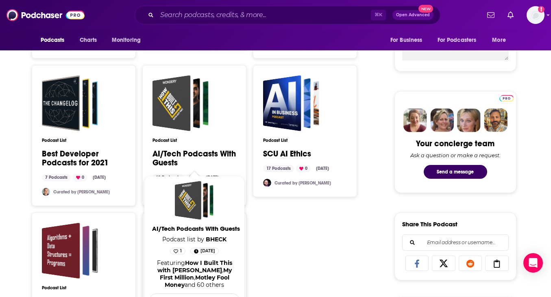
click at [206, 155] on link "AI/Tech Podcasts With Guests" at bounding box center [194, 159] width 84 height 18
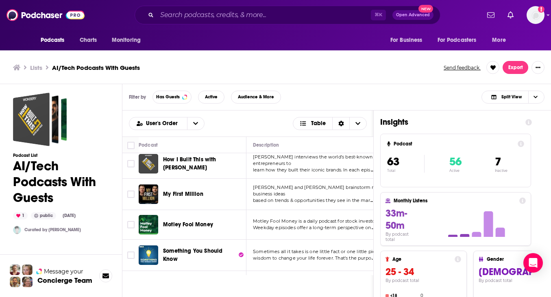
scroll to position [7, 0]
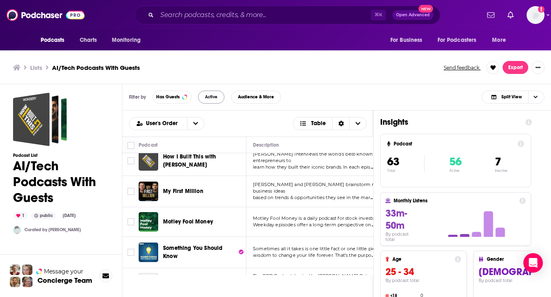
click at [208, 97] on span "Active" at bounding box center [211, 97] width 13 height 4
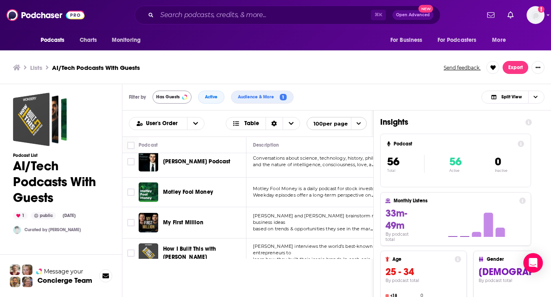
click at [170, 98] on span "Has Guests" at bounding box center [168, 97] width 24 height 4
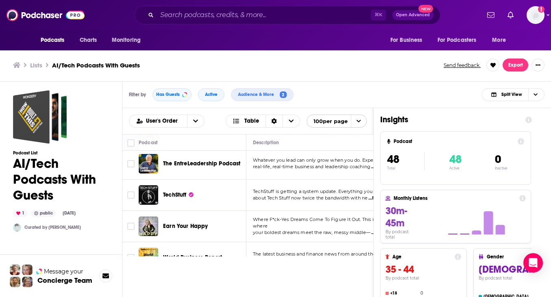
scroll to position [254, 0]
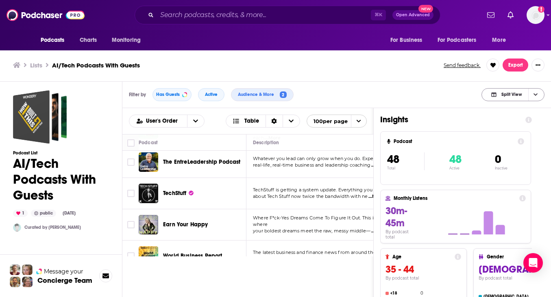
click at [517, 98] on span "Split View" at bounding box center [506, 94] width 45 height 11
click at [512, 123] on span "Podcast Only" at bounding box center [518, 122] width 40 height 4
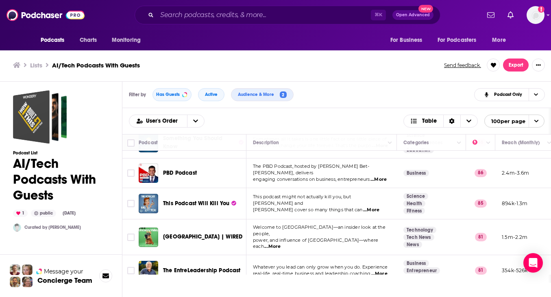
scroll to position [140, 0]
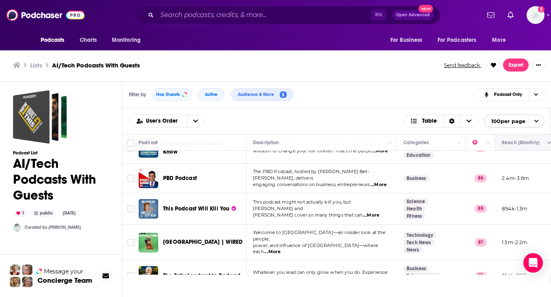
click at [519, 146] on button "Move" at bounding box center [525, 143] width 48 height 10
click at [547, 143] on icon "Column Actions" at bounding box center [549, 143] width 4 height 5
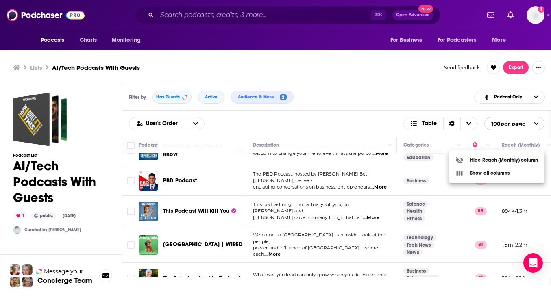
scroll to position [0, 0]
click at [283, 220] on div at bounding box center [275, 148] width 551 height 297
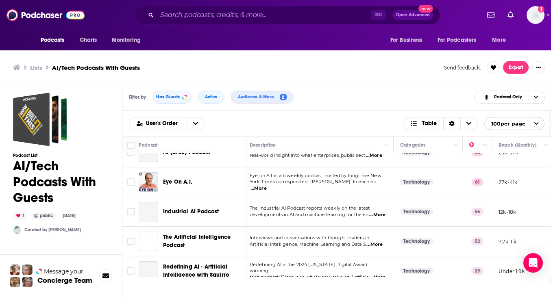
scroll to position [1331, 3]
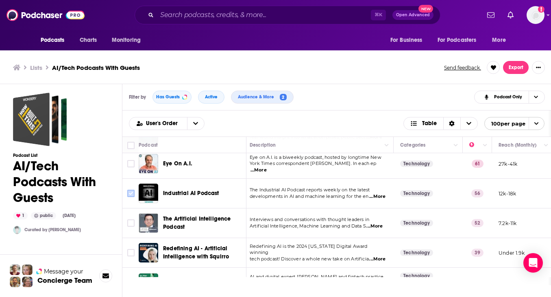
click at [131, 194] on input "Toggle select row" at bounding box center [130, 193] width 7 height 7
checkbox input "true"
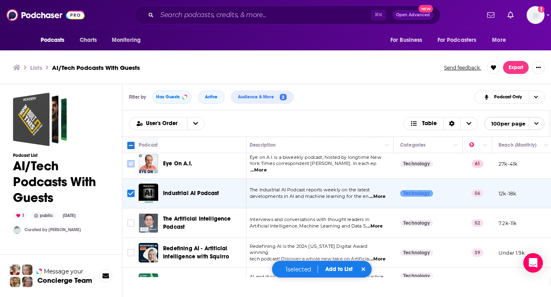
click at [131, 167] on input "Toggle select row" at bounding box center [130, 163] width 7 height 7
checkbox input "true"
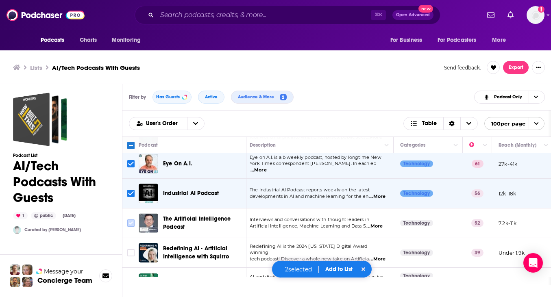
click at [133, 226] on input "Toggle select row" at bounding box center [130, 223] width 7 height 7
checkbox input "true"
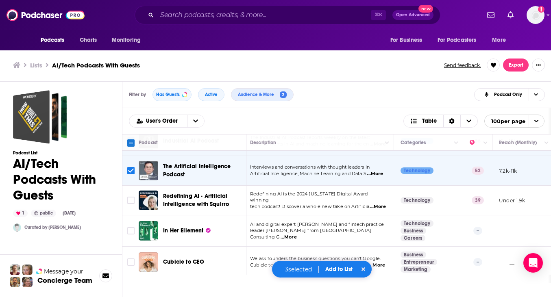
scroll to position [1381, 2]
click at [130, 204] on input "Toggle select row" at bounding box center [130, 200] width 7 height 7
checkbox input "true"
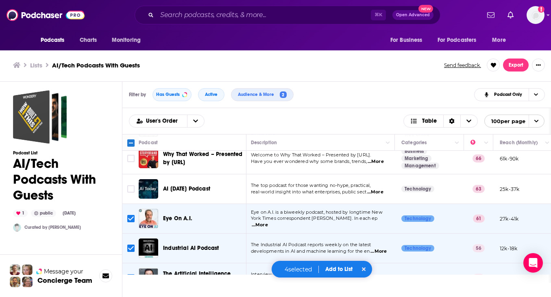
scroll to position [1273, 3]
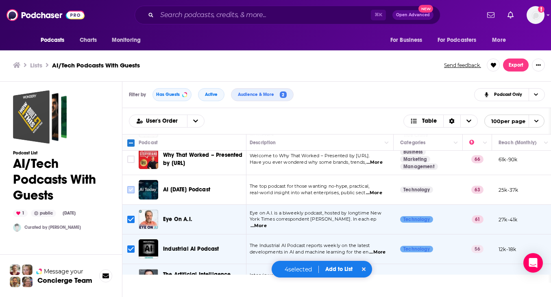
click at [130, 192] on input "Toggle select row" at bounding box center [130, 189] width 7 height 7
checkbox input "true"
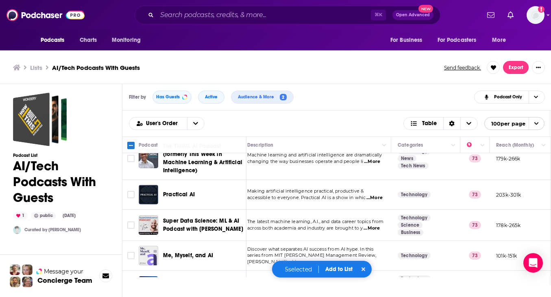
scroll to position [988, 6]
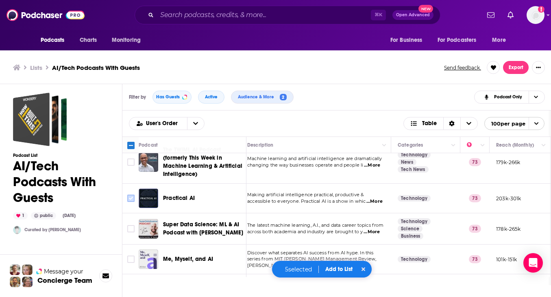
click at [132, 202] on input "Toggle select row" at bounding box center [130, 198] width 7 height 7
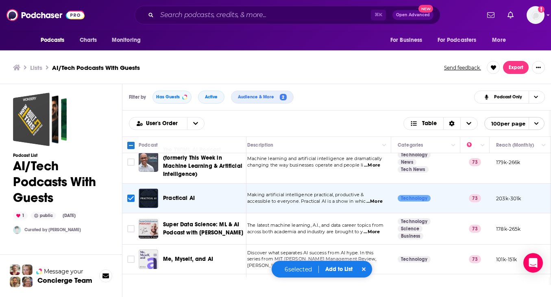
click at [338, 270] on button "Add to List" at bounding box center [339, 269] width 40 height 7
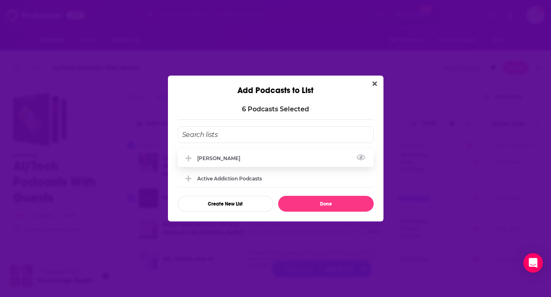
click at [199, 159] on div "[PERSON_NAME]" at bounding box center [221, 158] width 48 height 6
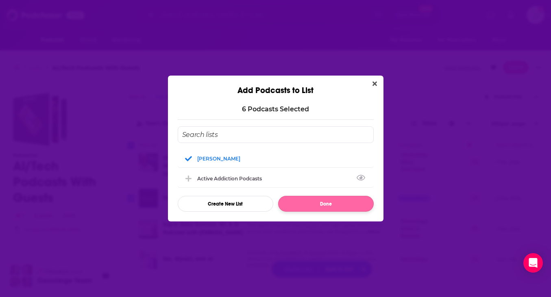
click at [331, 208] on button "Done" at bounding box center [326, 204] width 96 height 16
checkbox input "false"
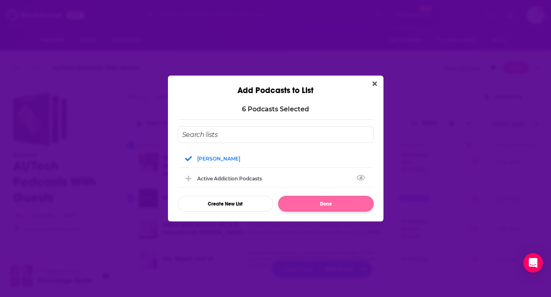
checkbox input "false"
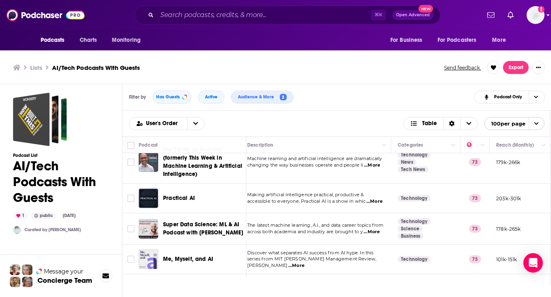
click at [536, 17] on img "Logged in as harrycunnane" at bounding box center [535, 15] width 18 height 18
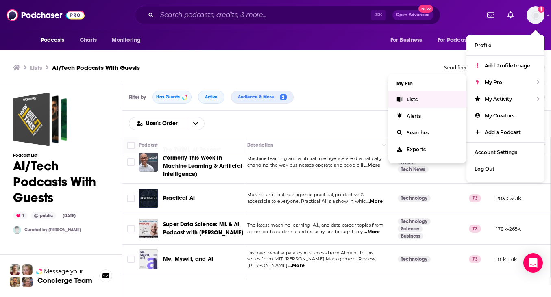
click at [433, 101] on link "Lists" at bounding box center [427, 99] width 78 height 17
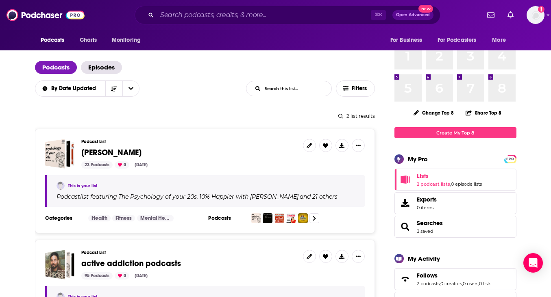
scroll to position [43, 0]
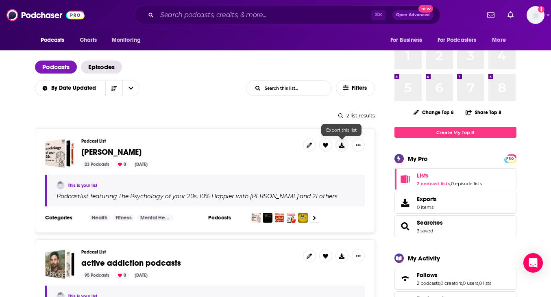
click at [342, 147] on icon at bounding box center [341, 145] width 5 height 5
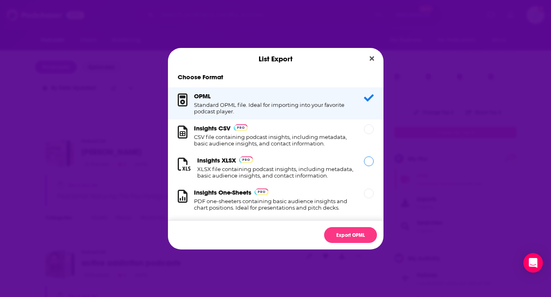
click at [259, 168] on h1 "XLSX file containing podcast insights, including metadata, basic audience insig…" at bounding box center [275, 172] width 157 height 13
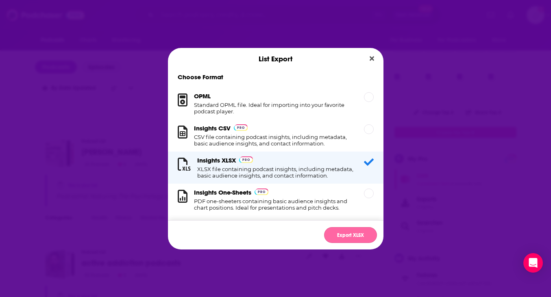
click at [344, 237] on button "Export XLSX" at bounding box center [350, 235] width 53 height 16
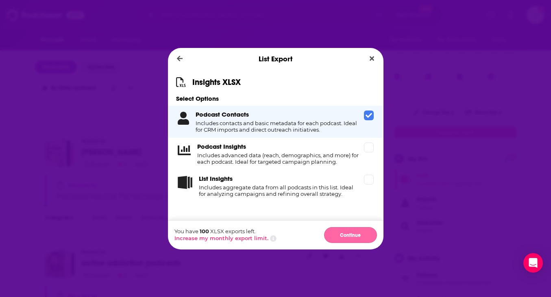
click at [348, 236] on button "Continue" at bounding box center [350, 235] width 53 height 16
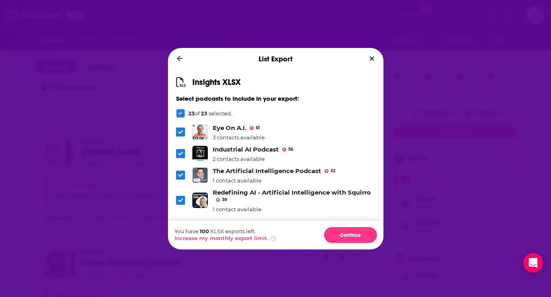
scroll to position [421, 0]
click at [351, 234] on button "Continue" at bounding box center [350, 235] width 53 height 16
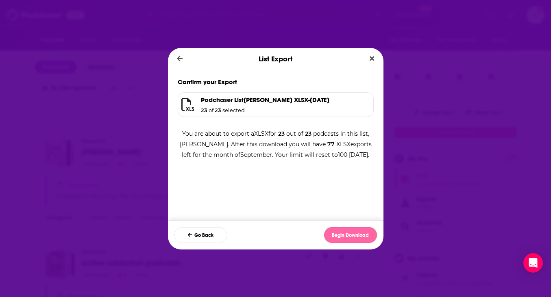
click at [349, 235] on button "Begin Download" at bounding box center [350, 235] width 53 height 16
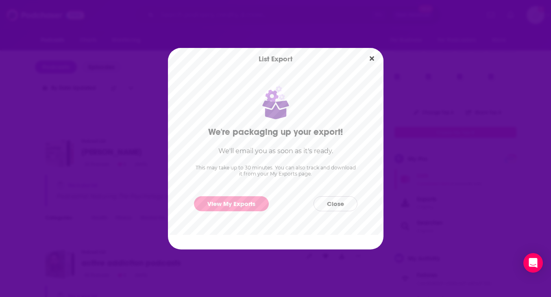
click at [334, 206] on button "Close" at bounding box center [335, 203] width 44 height 15
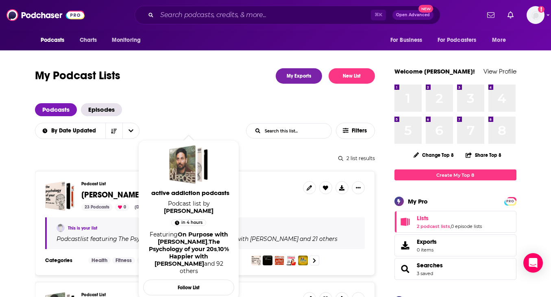
scroll to position [0, 0]
